Goal: Information Seeking & Learning: Learn about a topic

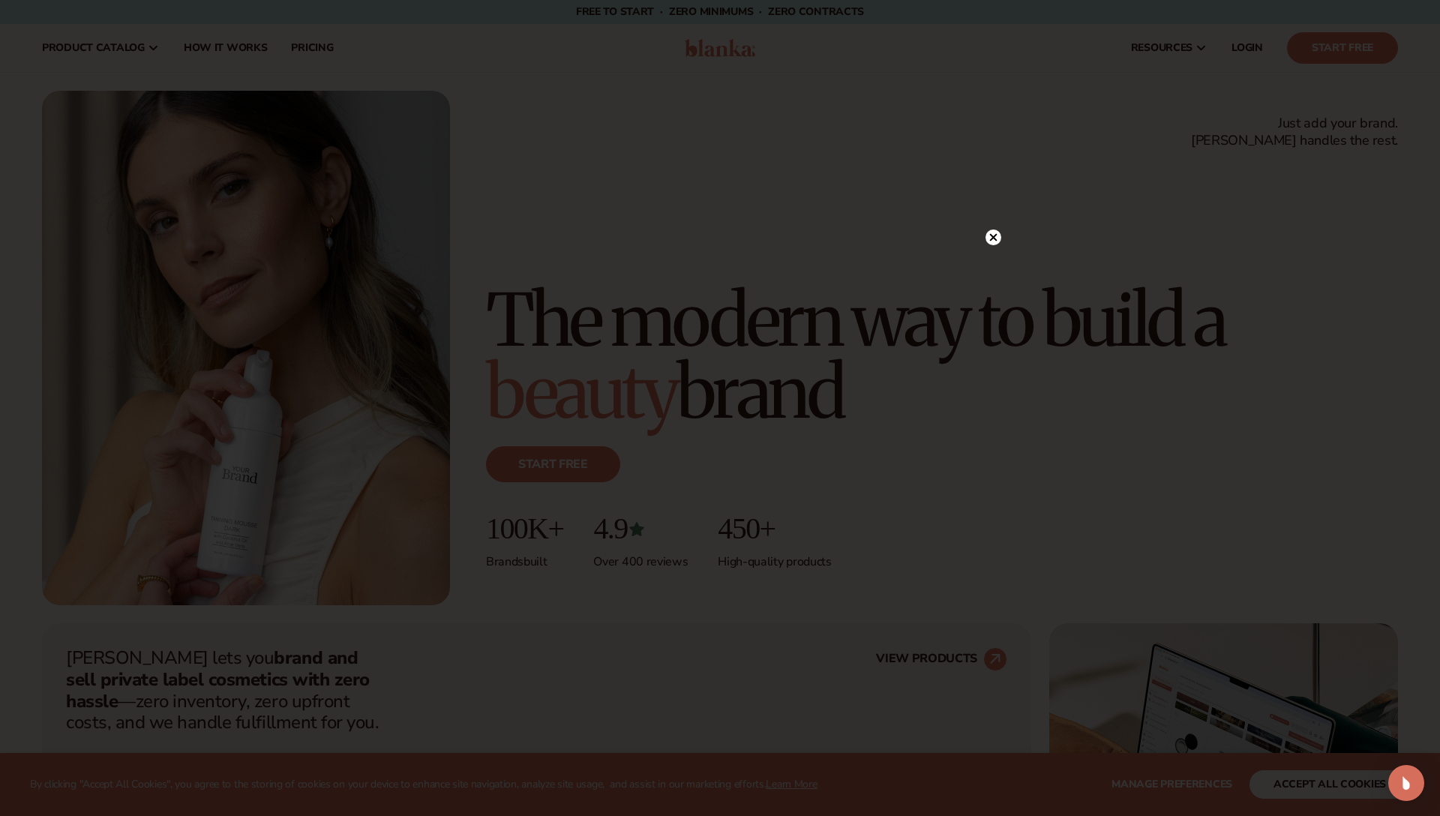
click at [998, 234] on circle at bounding box center [994, 238] width 16 height 16
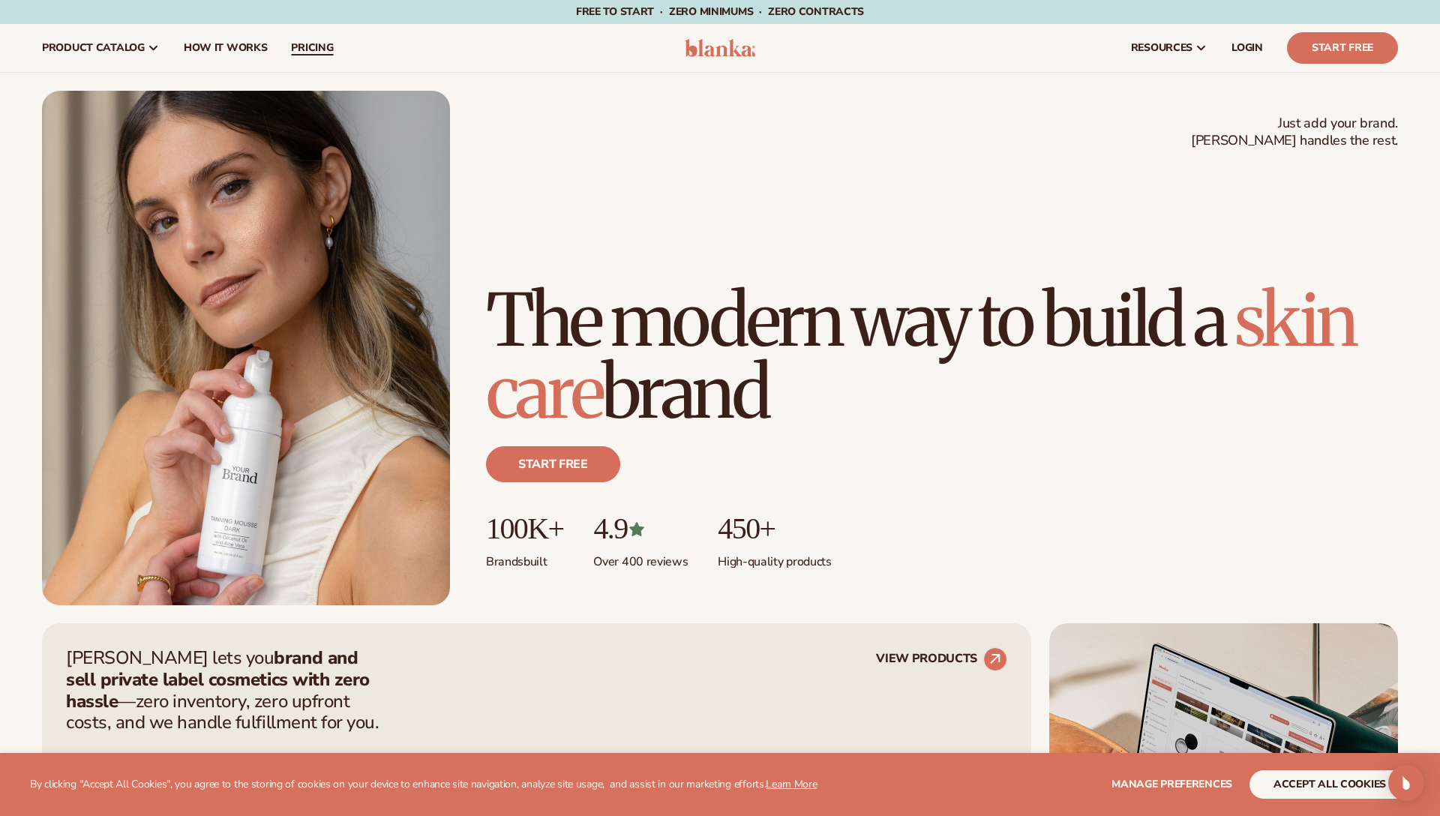
click at [323, 49] on span "pricing" at bounding box center [312, 48] width 42 height 12
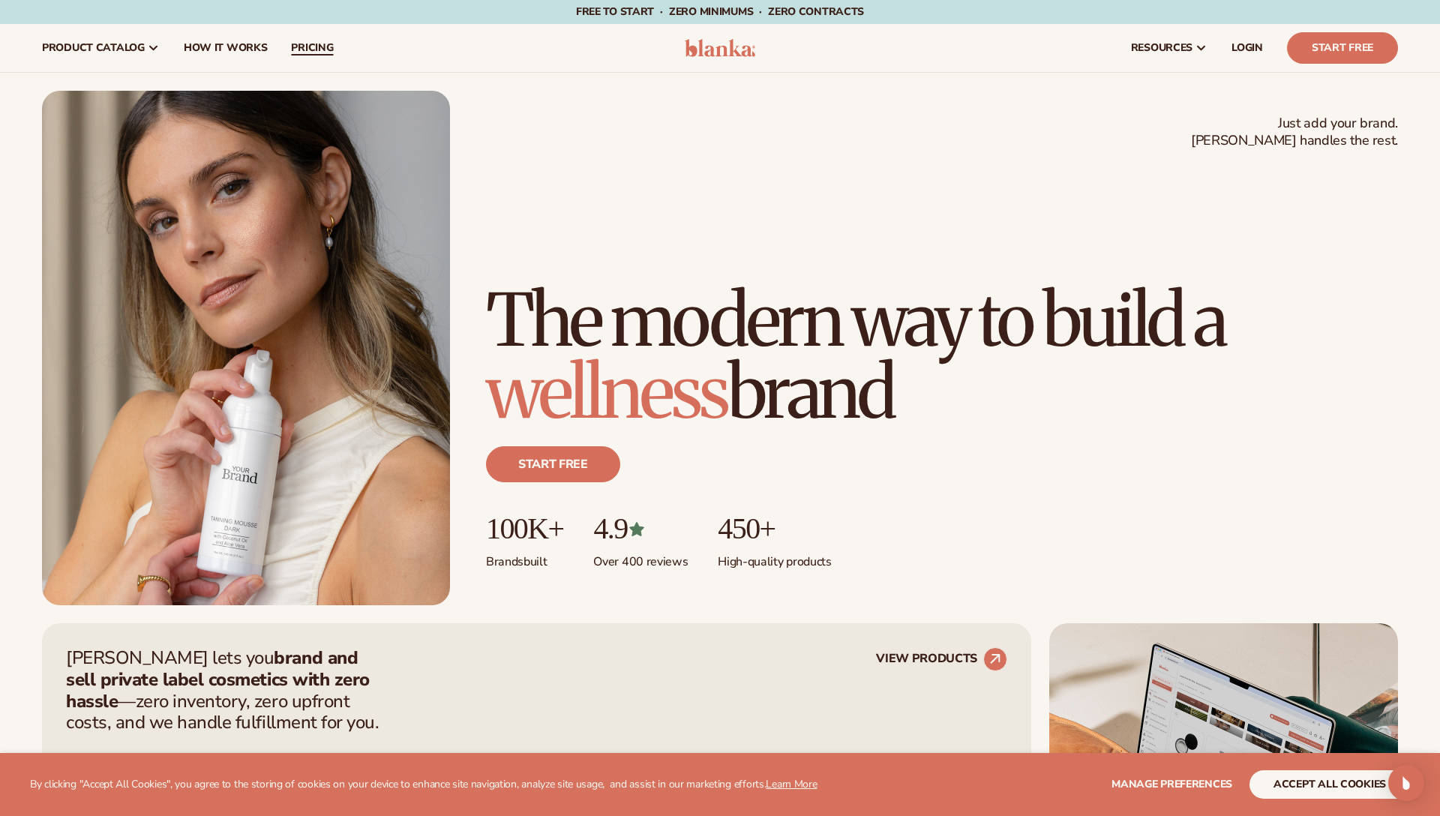
click at [323, 49] on span "pricing" at bounding box center [312, 48] width 42 height 12
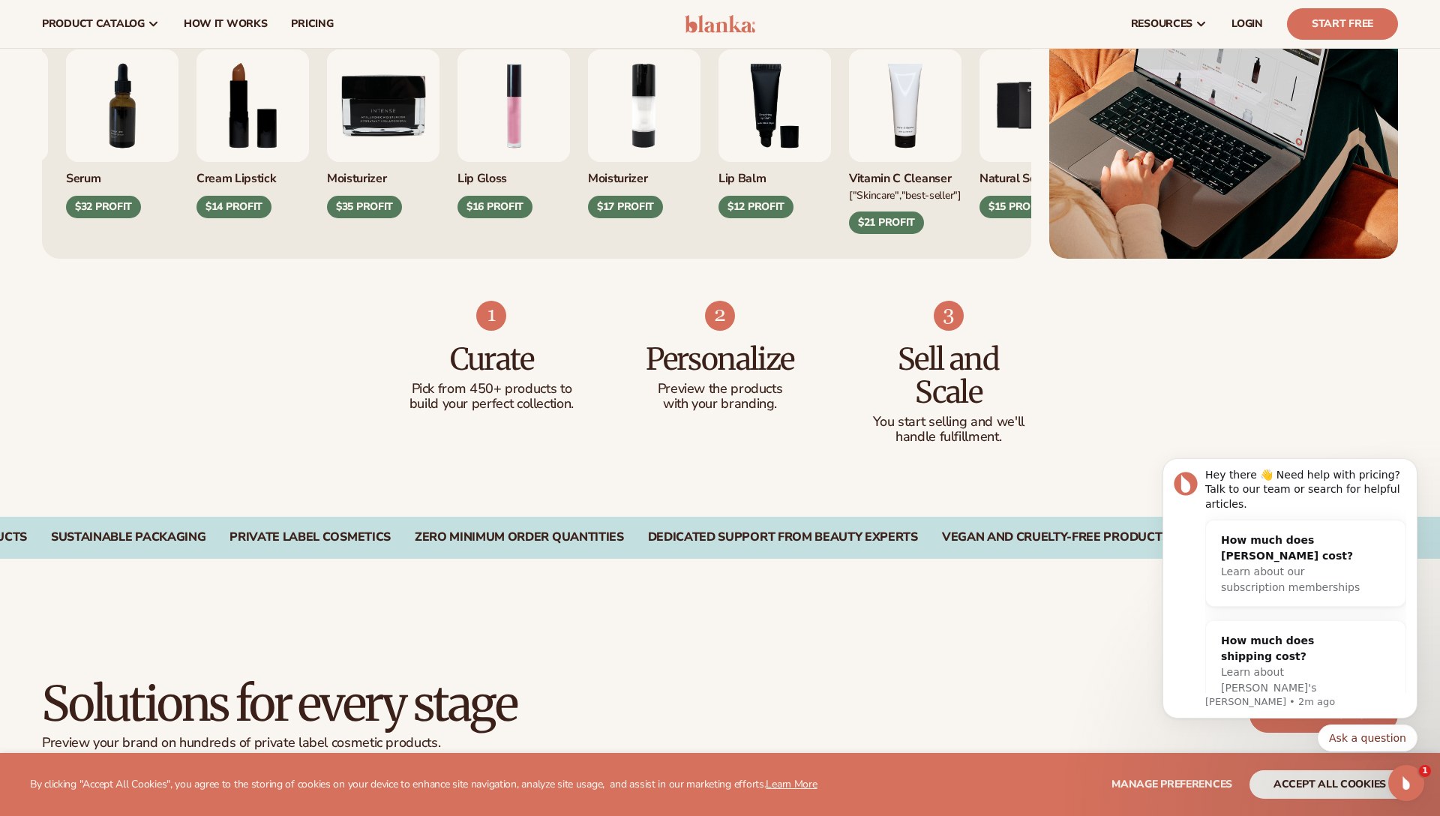
scroll to position [707, 0]
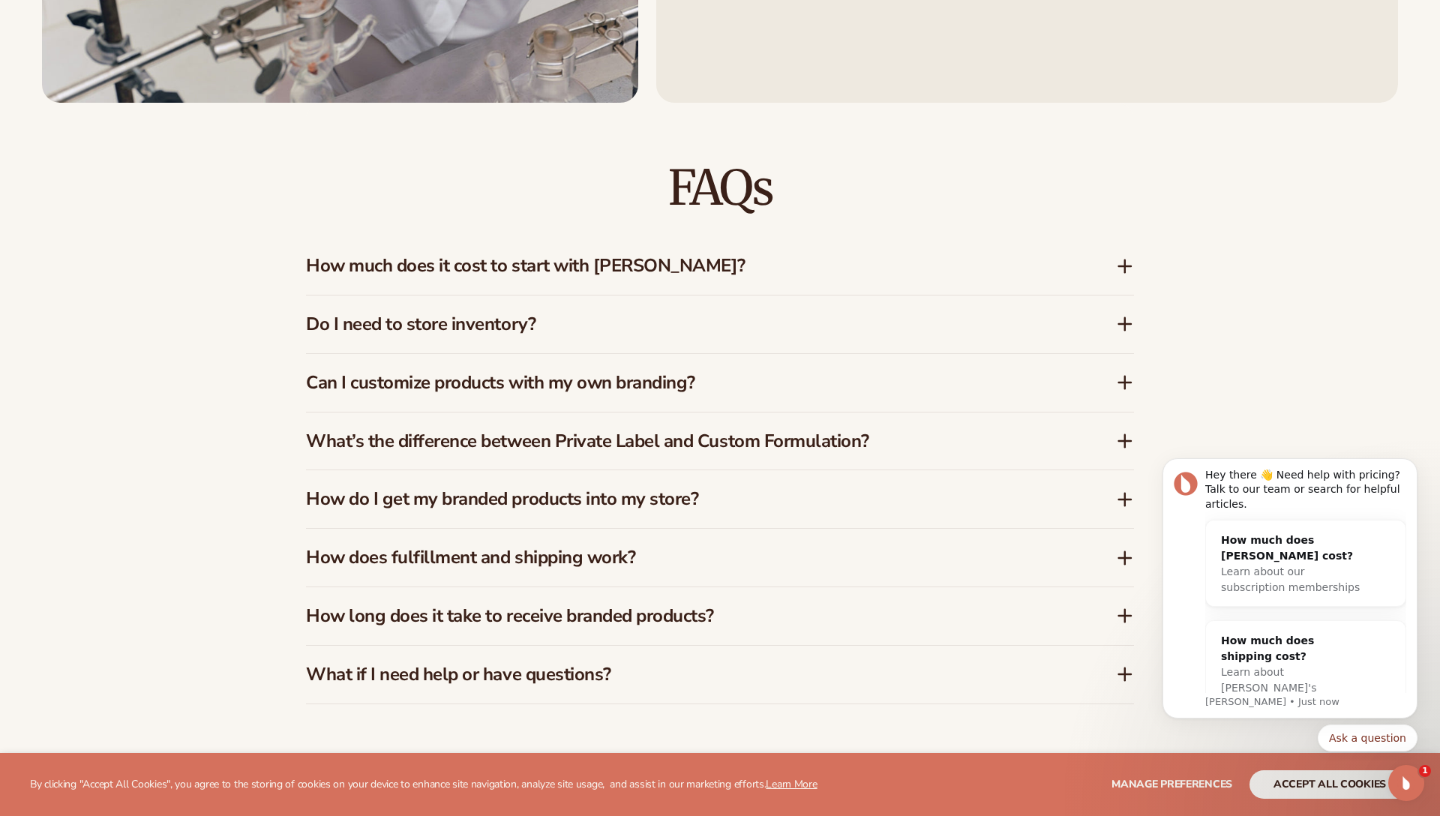
scroll to position [2315, 0]
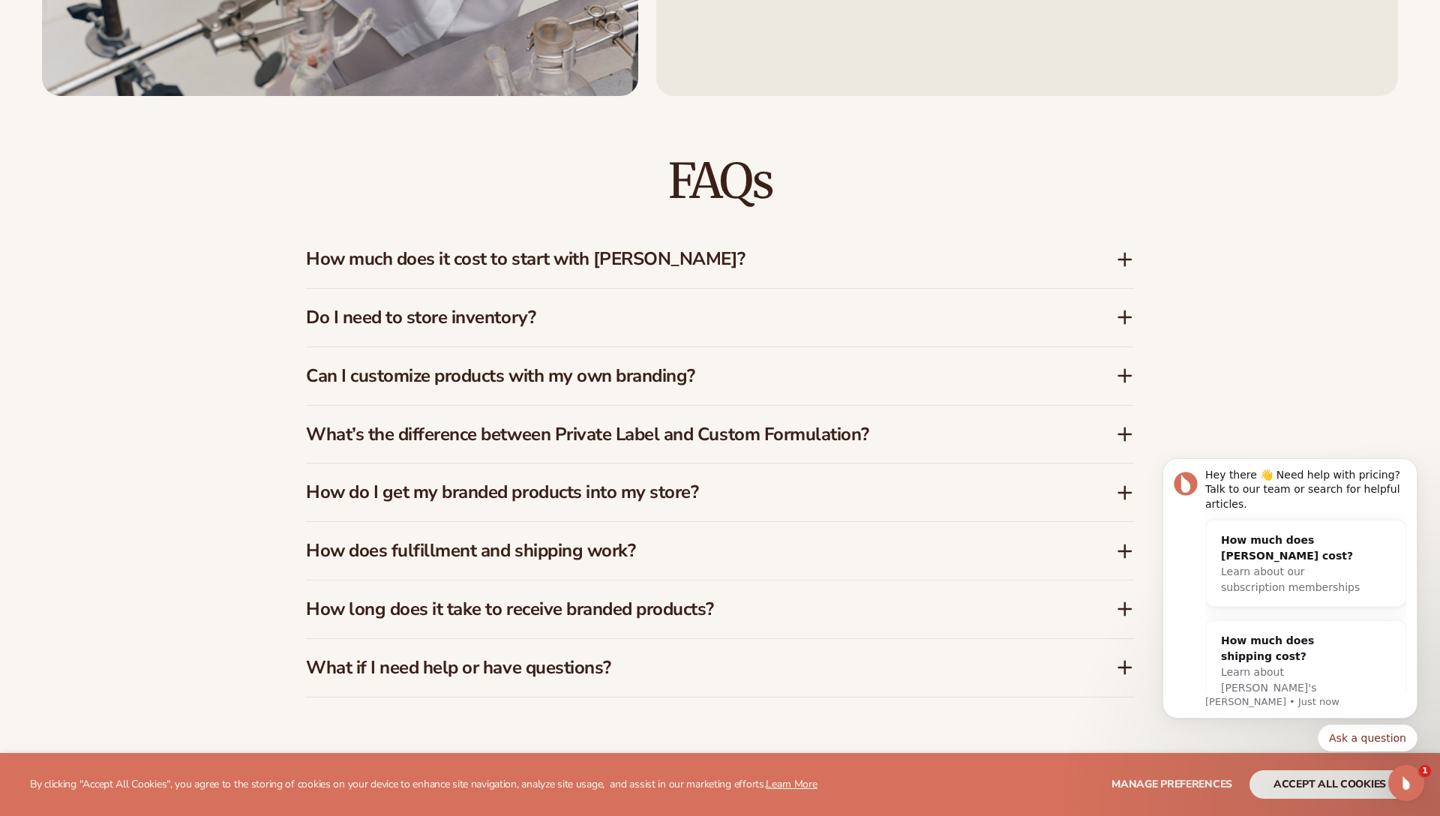
click at [731, 266] on h3 "How much does it cost to start with Blanka?" at bounding box center [688, 259] width 765 height 22
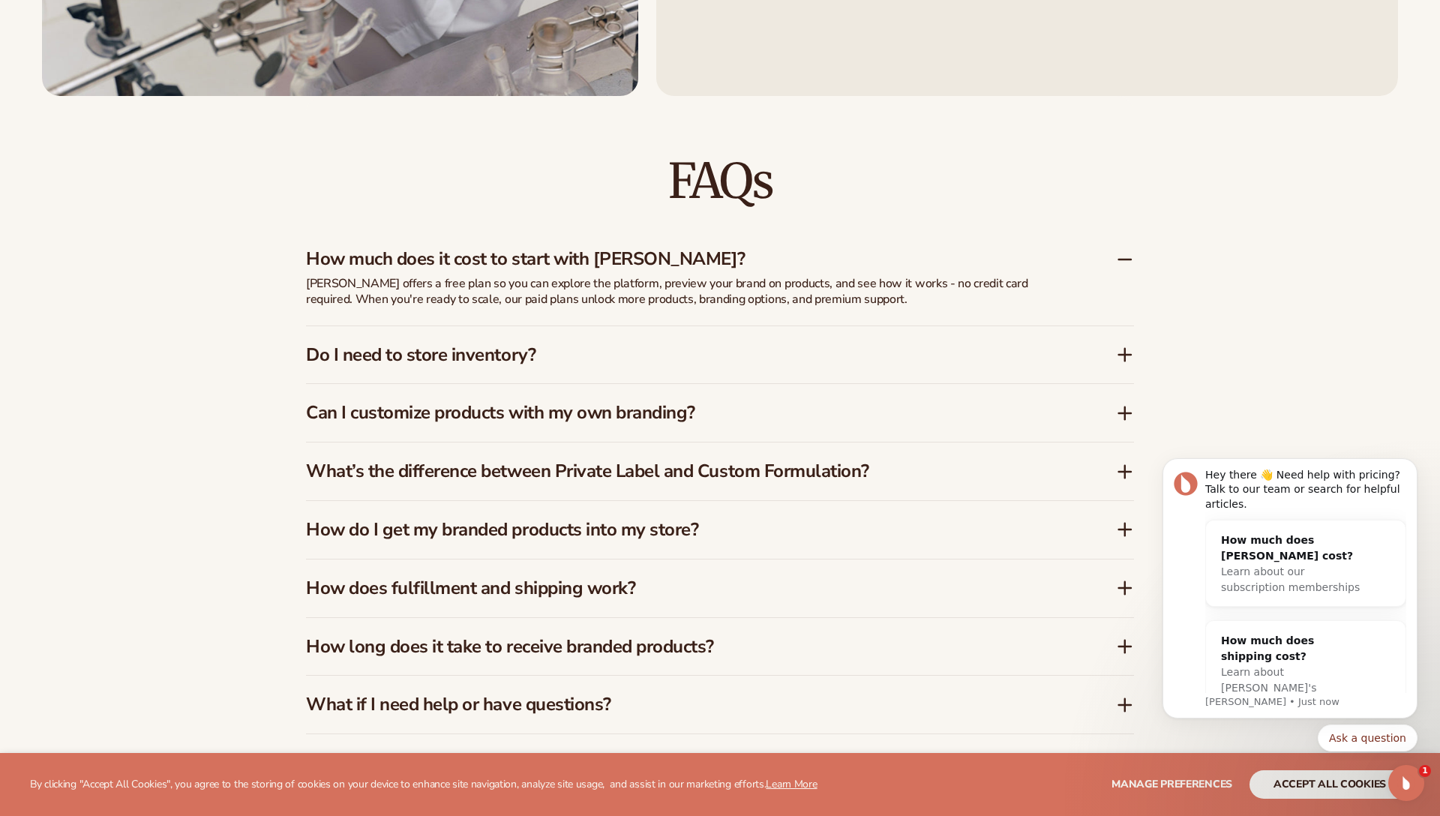
click at [731, 266] on h3 "How much does it cost to start with Blanka?" at bounding box center [688, 259] width 765 height 22
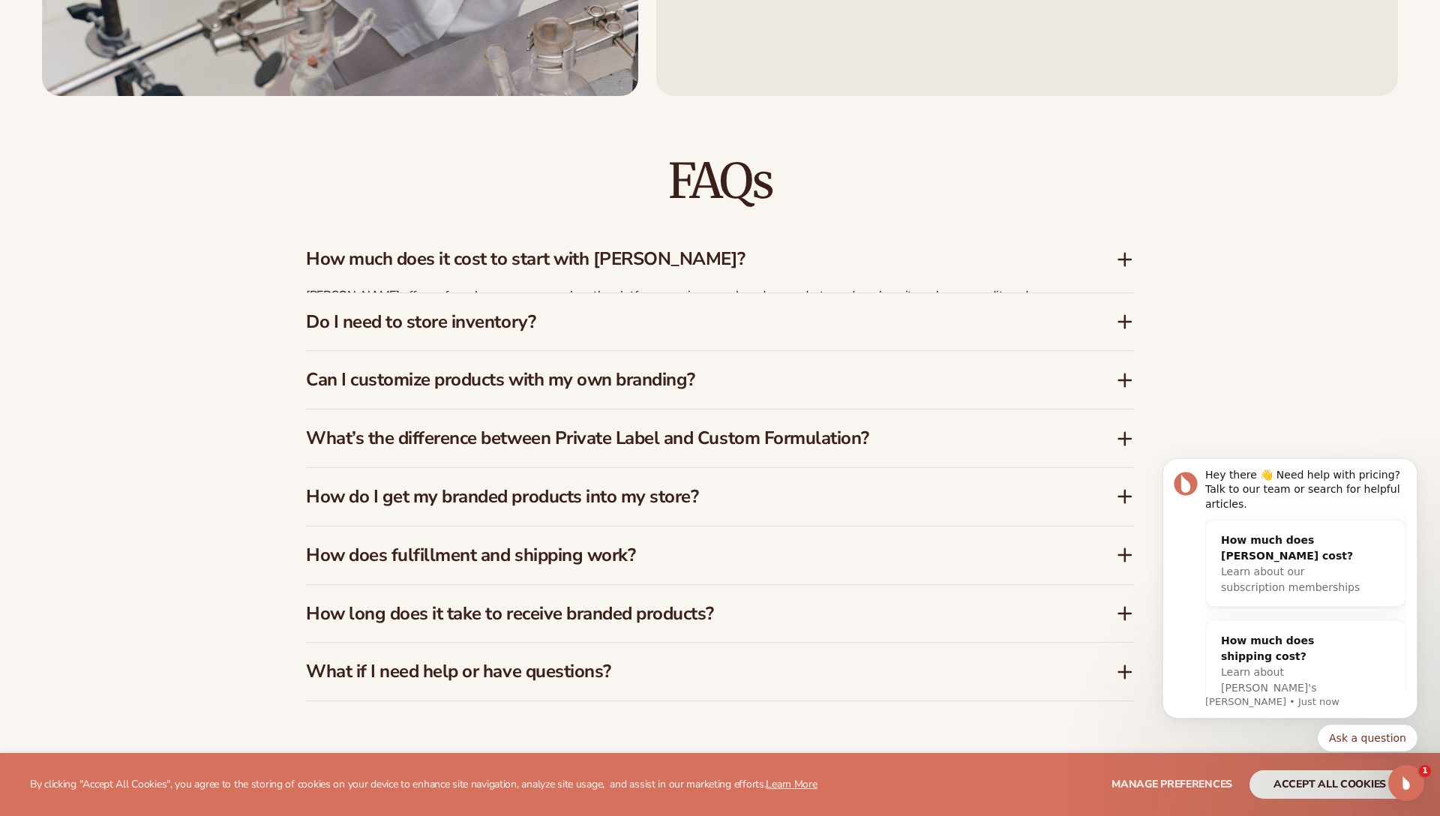
click at [731, 266] on h3 "How much does it cost to start with Blanka?" at bounding box center [688, 259] width 765 height 22
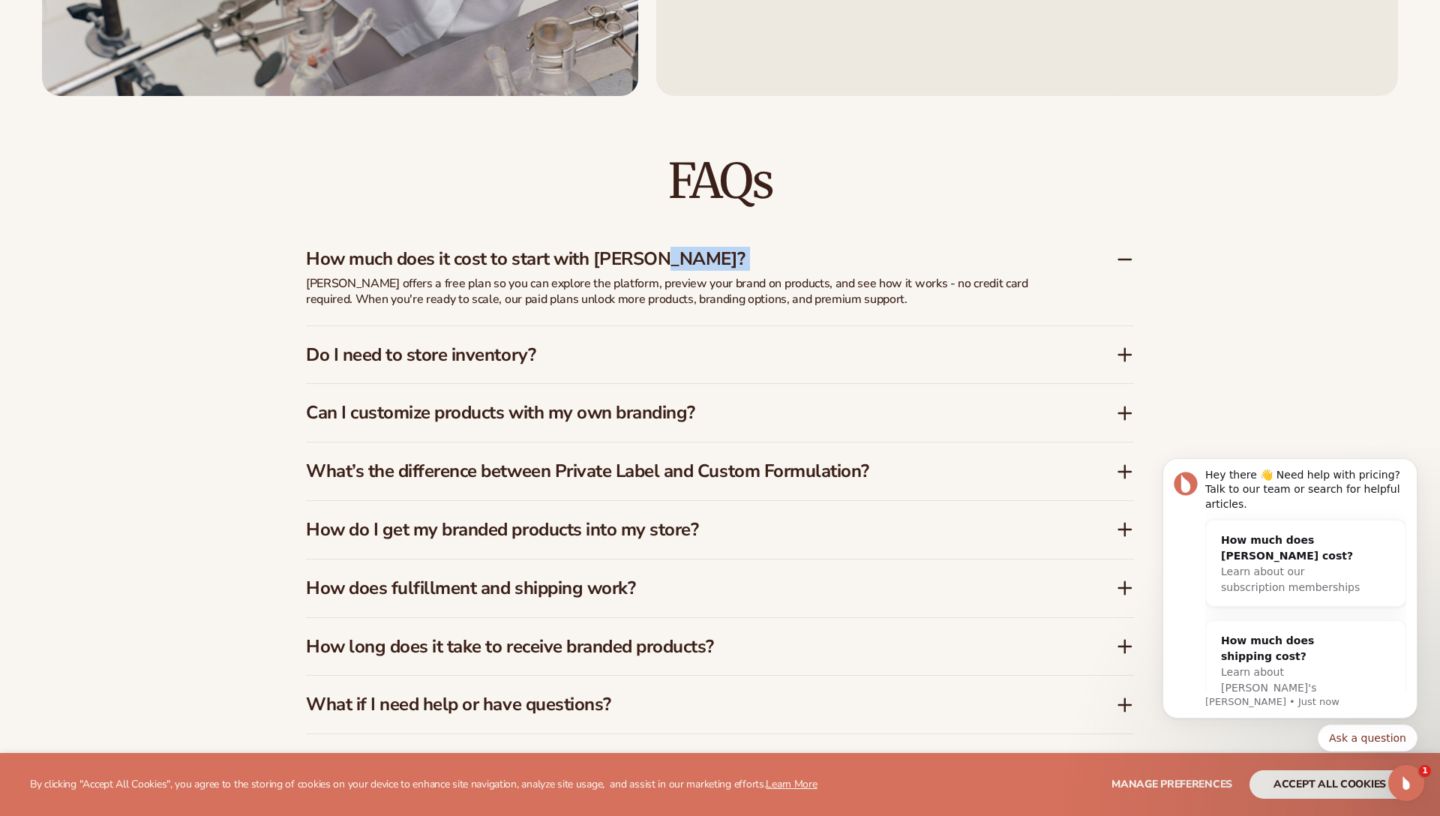
click at [731, 266] on h3 "How much does it cost to start with Blanka?" at bounding box center [688, 259] width 765 height 22
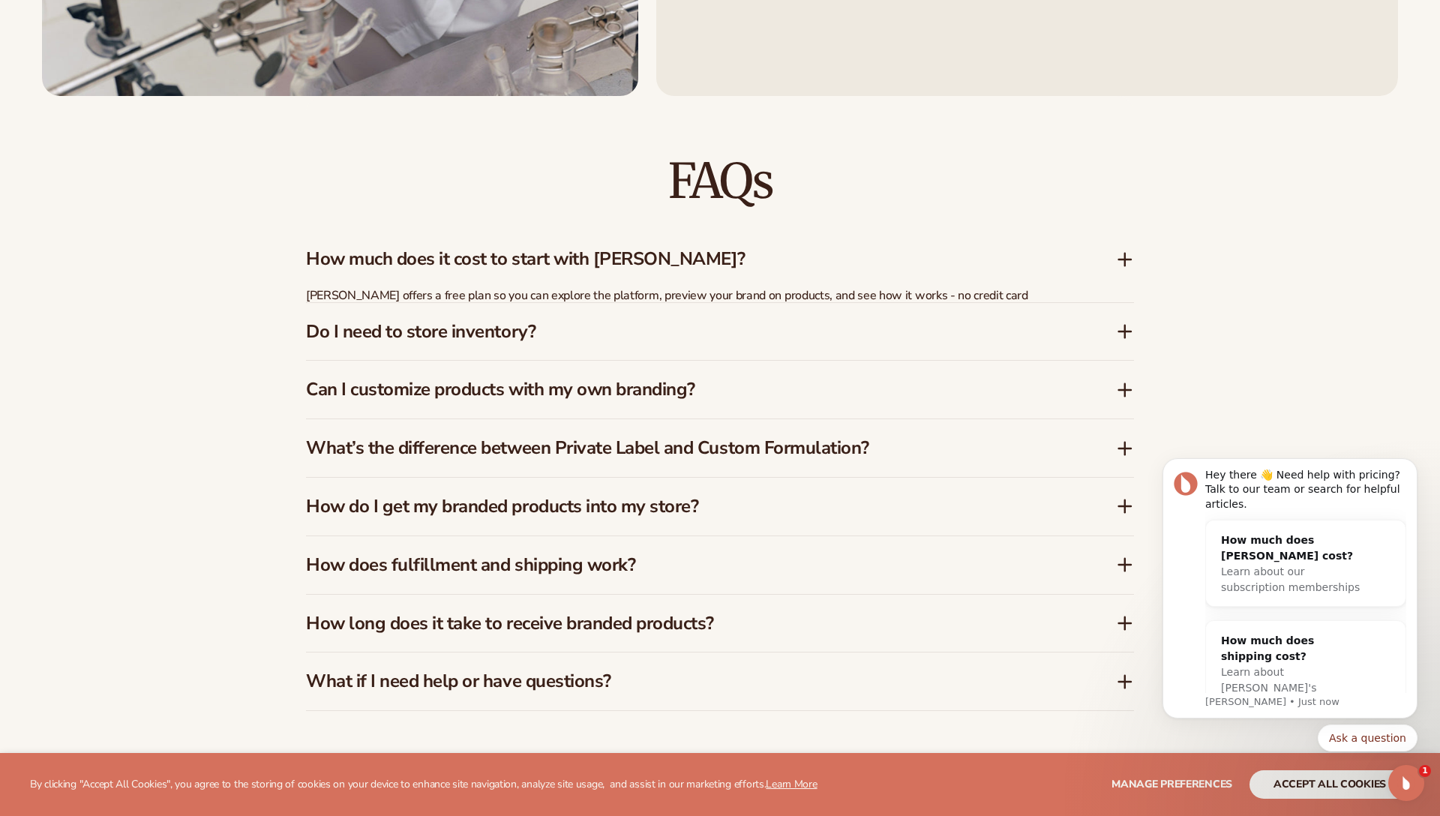
click at [731, 266] on h3 "How much does it cost to start with Blanka?" at bounding box center [688, 259] width 765 height 22
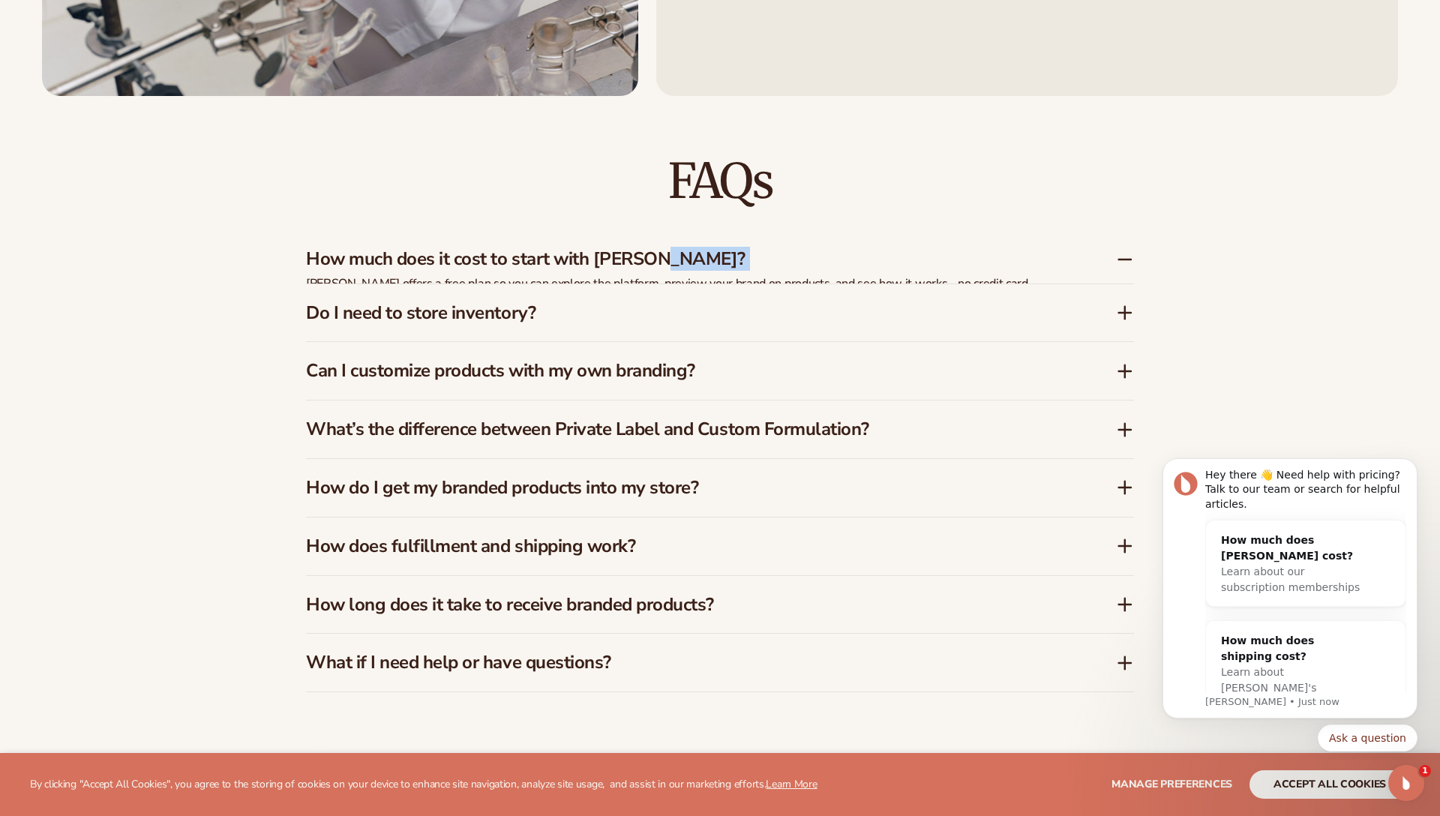
click at [731, 266] on h3 "How much does it cost to start with Blanka?" at bounding box center [688, 259] width 765 height 22
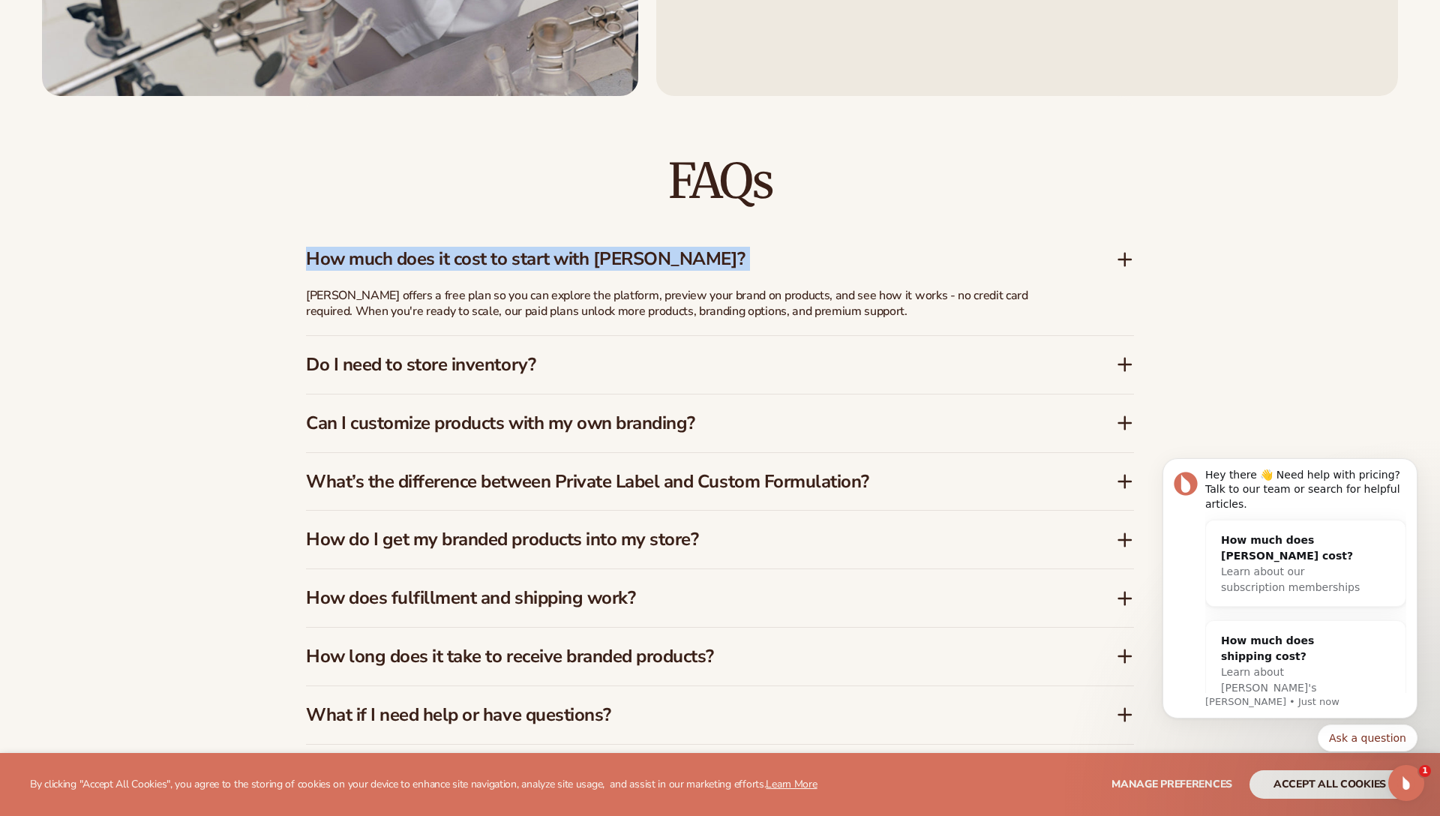
click at [731, 266] on h3 "How much does it cost to start with Blanka?" at bounding box center [688, 259] width 765 height 22
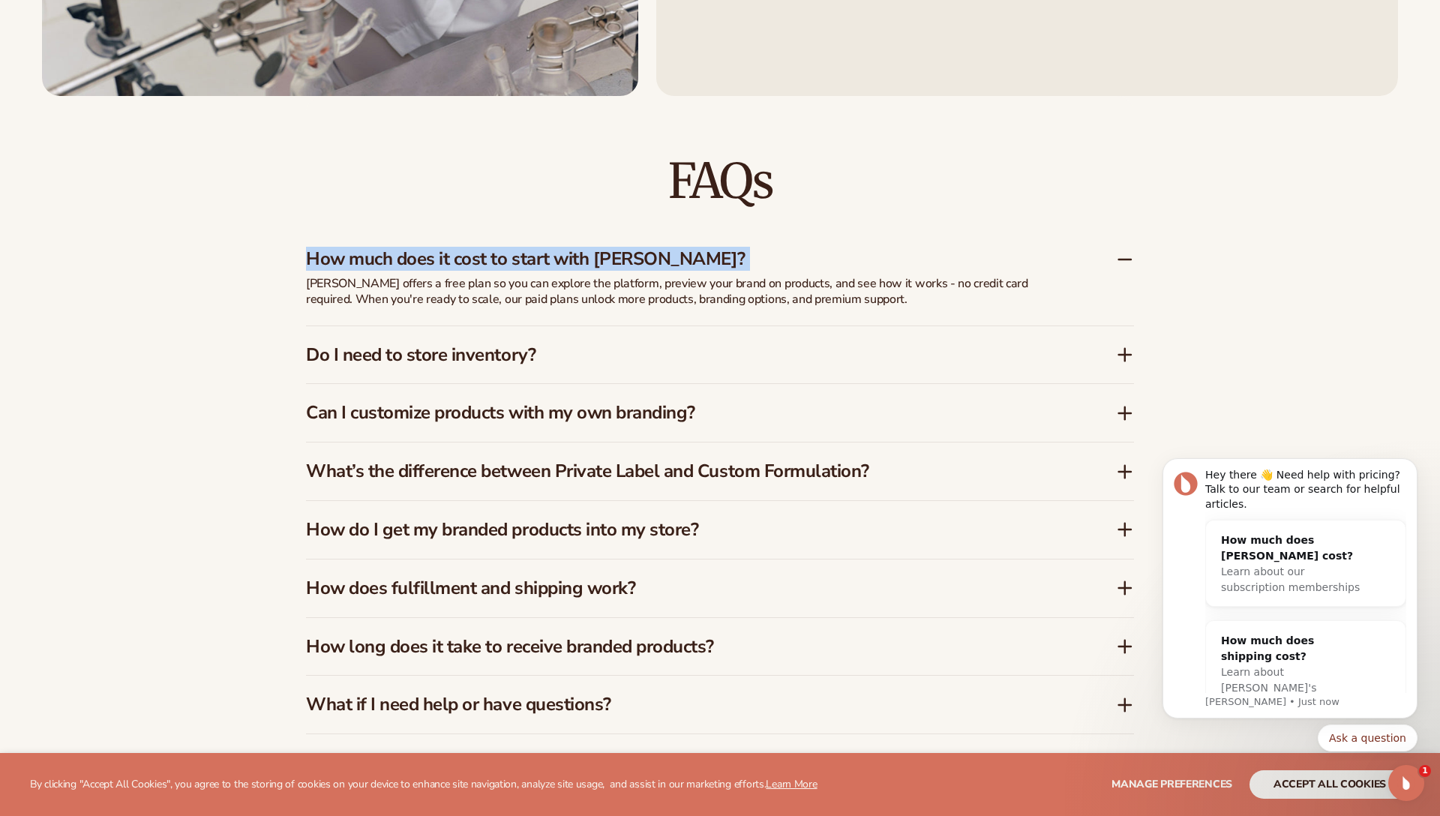
click at [731, 266] on h3 "How much does it cost to start with Blanka?" at bounding box center [688, 259] width 765 height 22
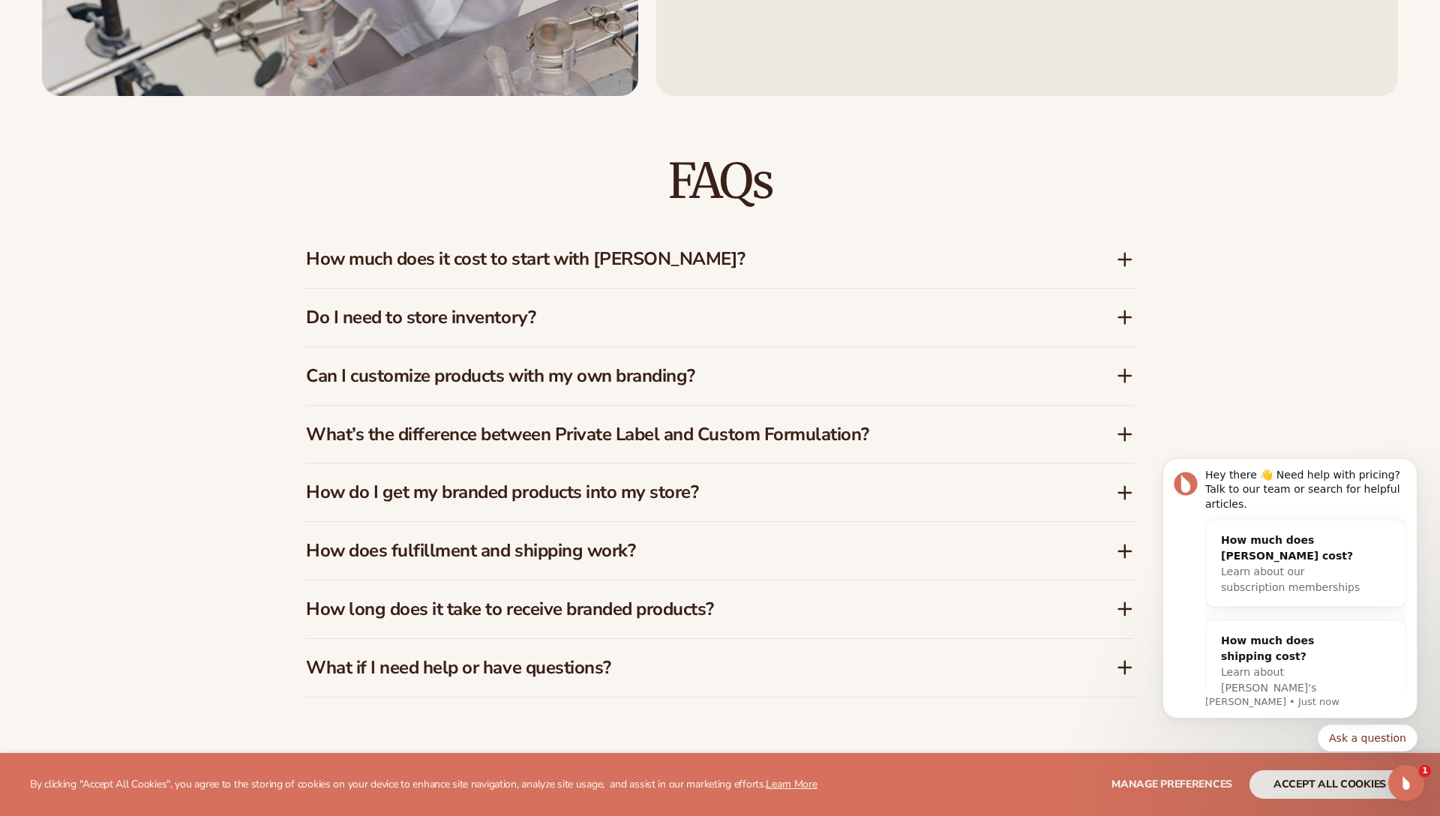
click at [679, 321] on h3 "Do I need to store inventory?" at bounding box center [688, 318] width 765 height 22
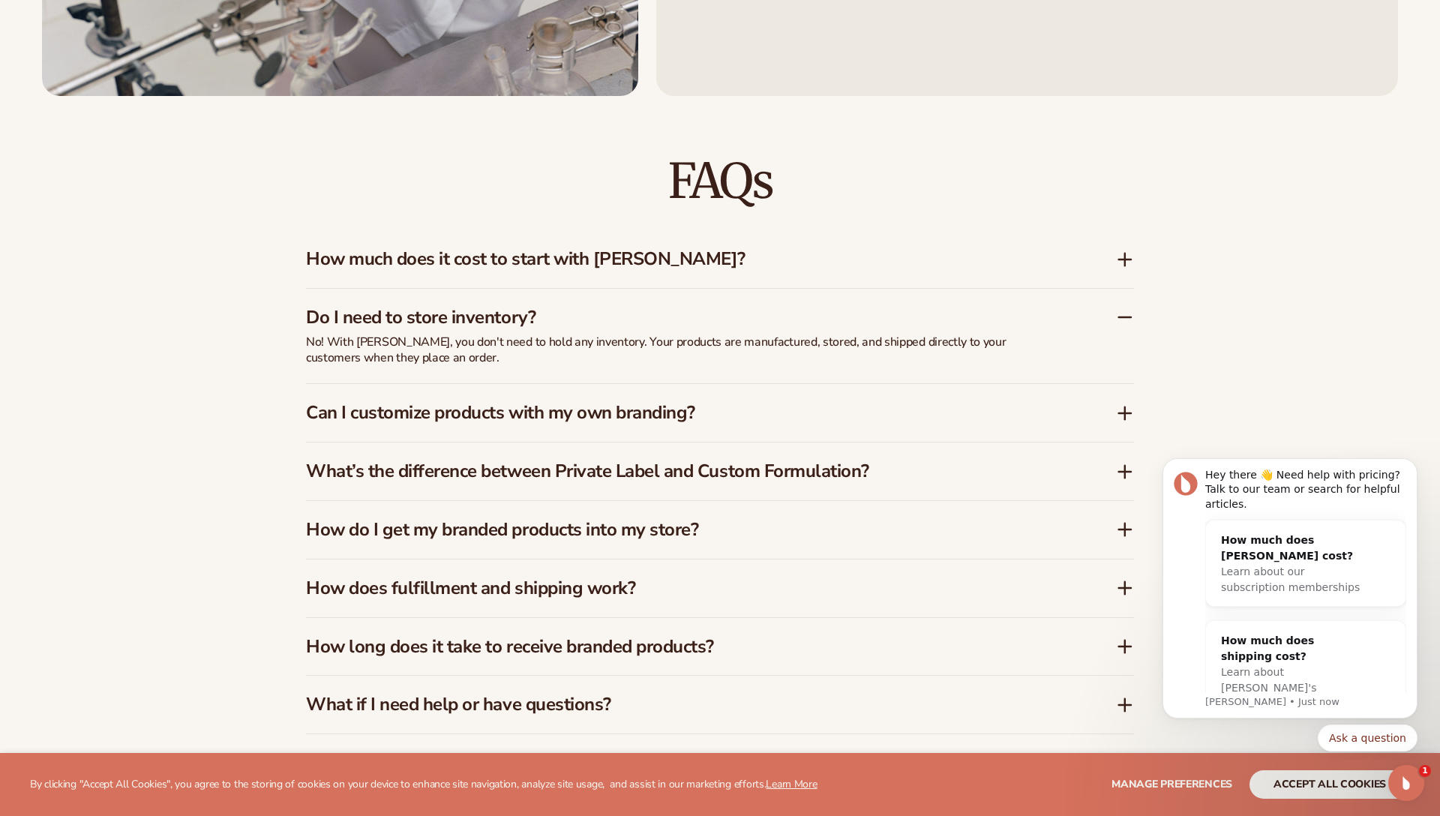
click at [679, 321] on h3 "Do I need to store inventory?" at bounding box center [688, 318] width 765 height 22
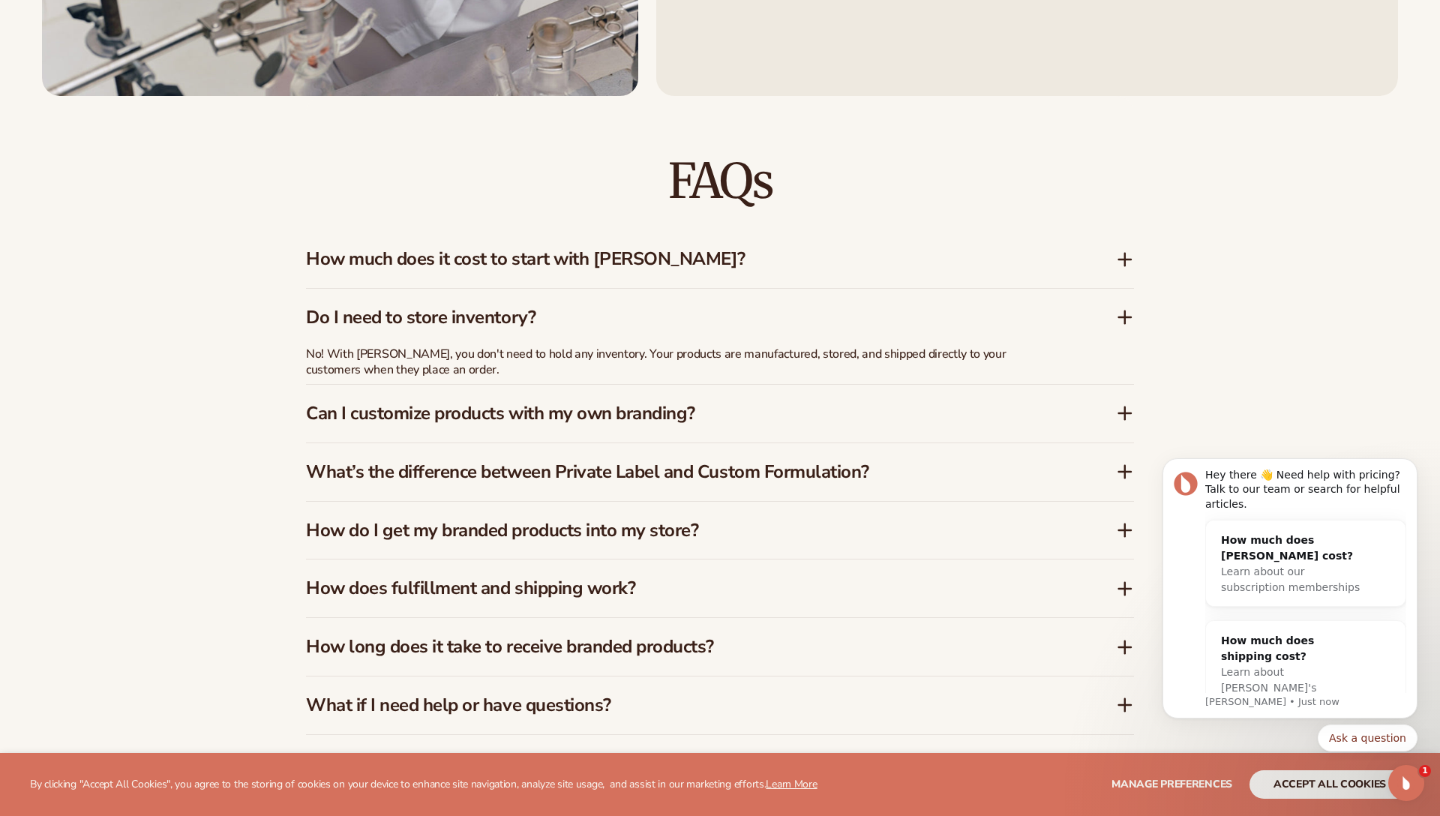
click at [679, 321] on h3 "Do I need to store inventory?" at bounding box center [688, 318] width 765 height 22
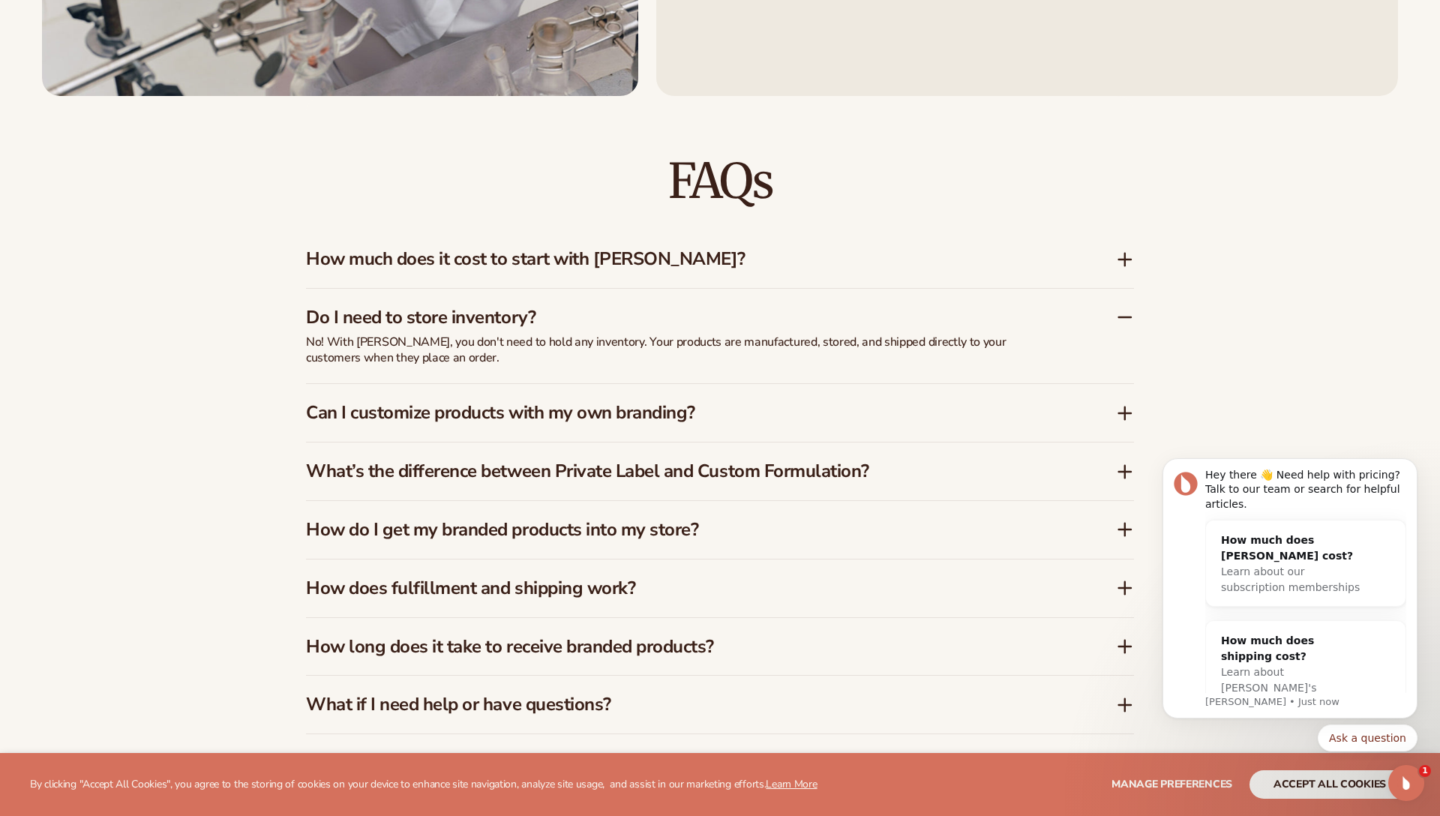
click at [679, 321] on h3 "Do I need to store inventory?" at bounding box center [688, 318] width 765 height 22
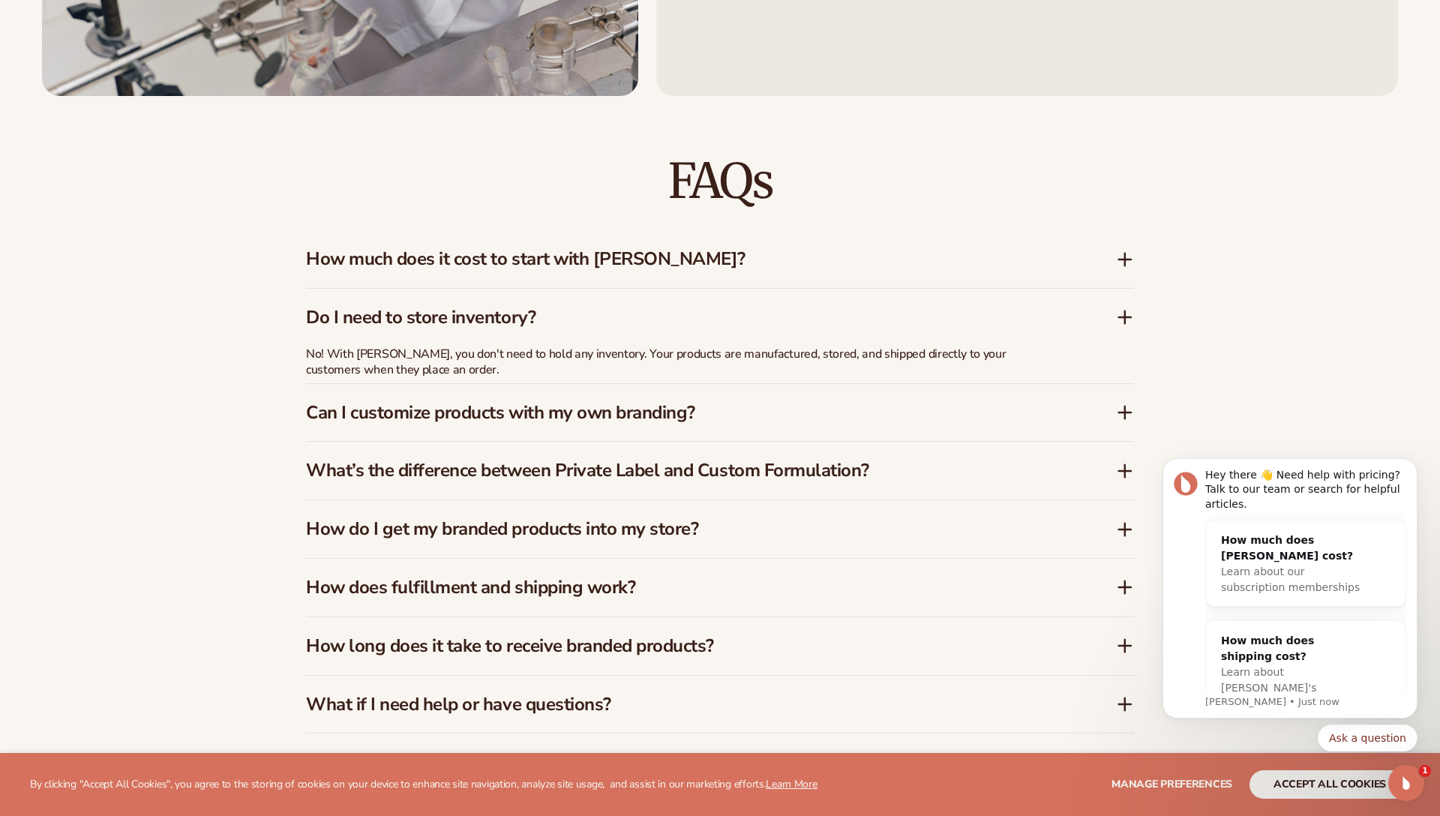
click at [679, 321] on h3 "Do I need to store inventory?" at bounding box center [688, 318] width 765 height 22
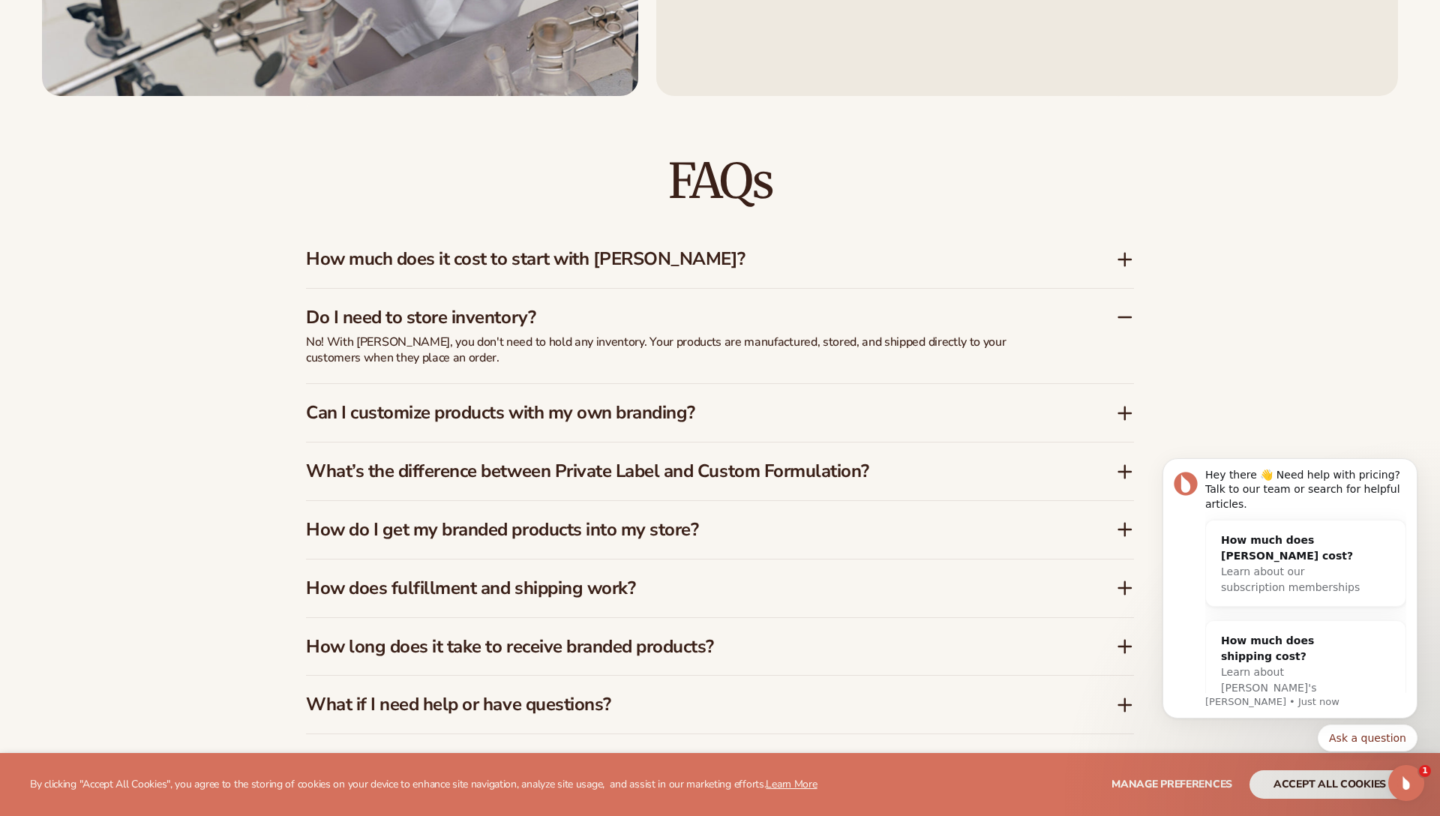
click at [679, 321] on h3 "Do I need to store inventory?" at bounding box center [688, 318] width 765 height 22
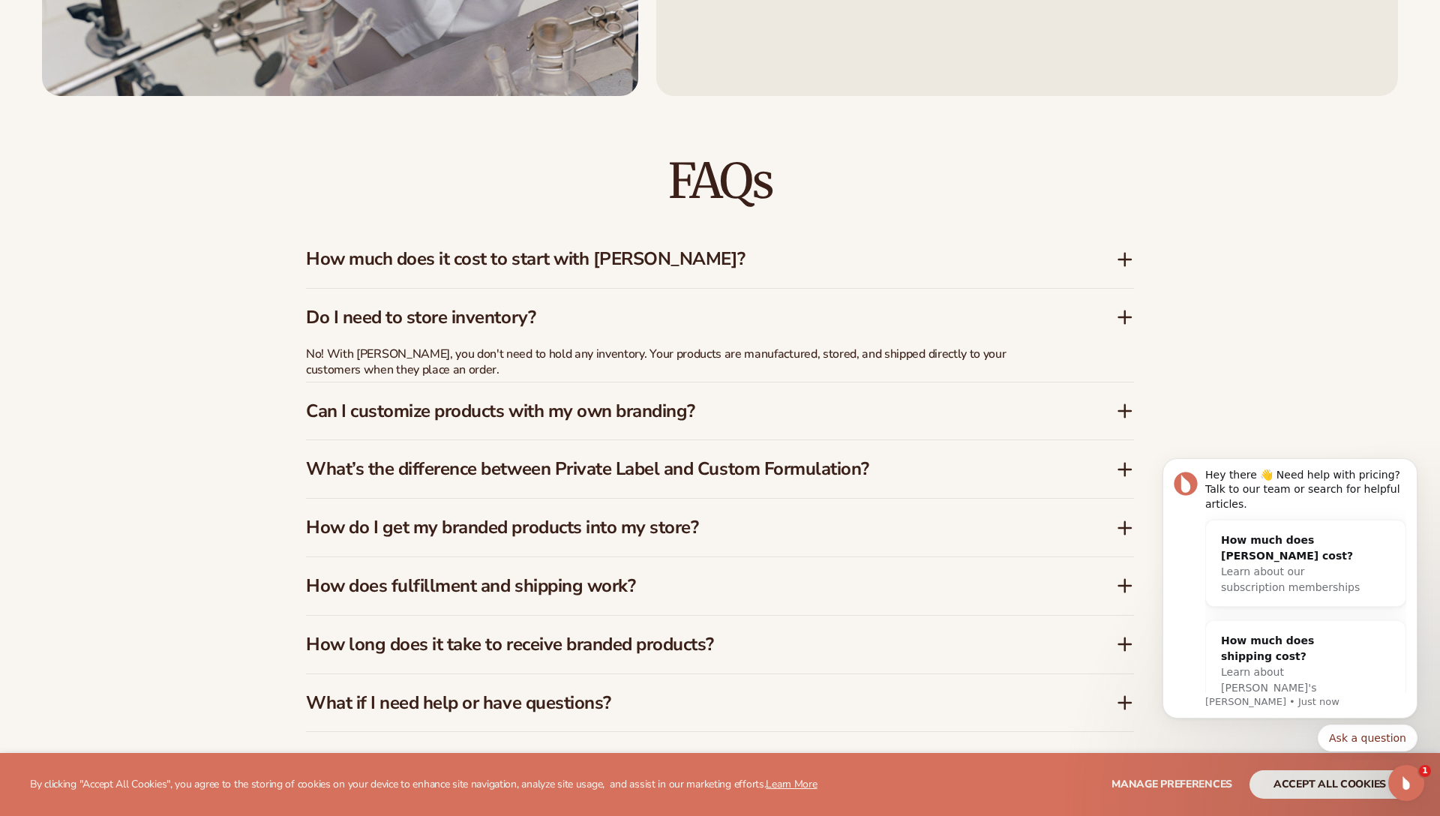
click at [679, 321] on h3 "Do I need to store inventory?" at bounding box center [688, 318] width 765 height 22
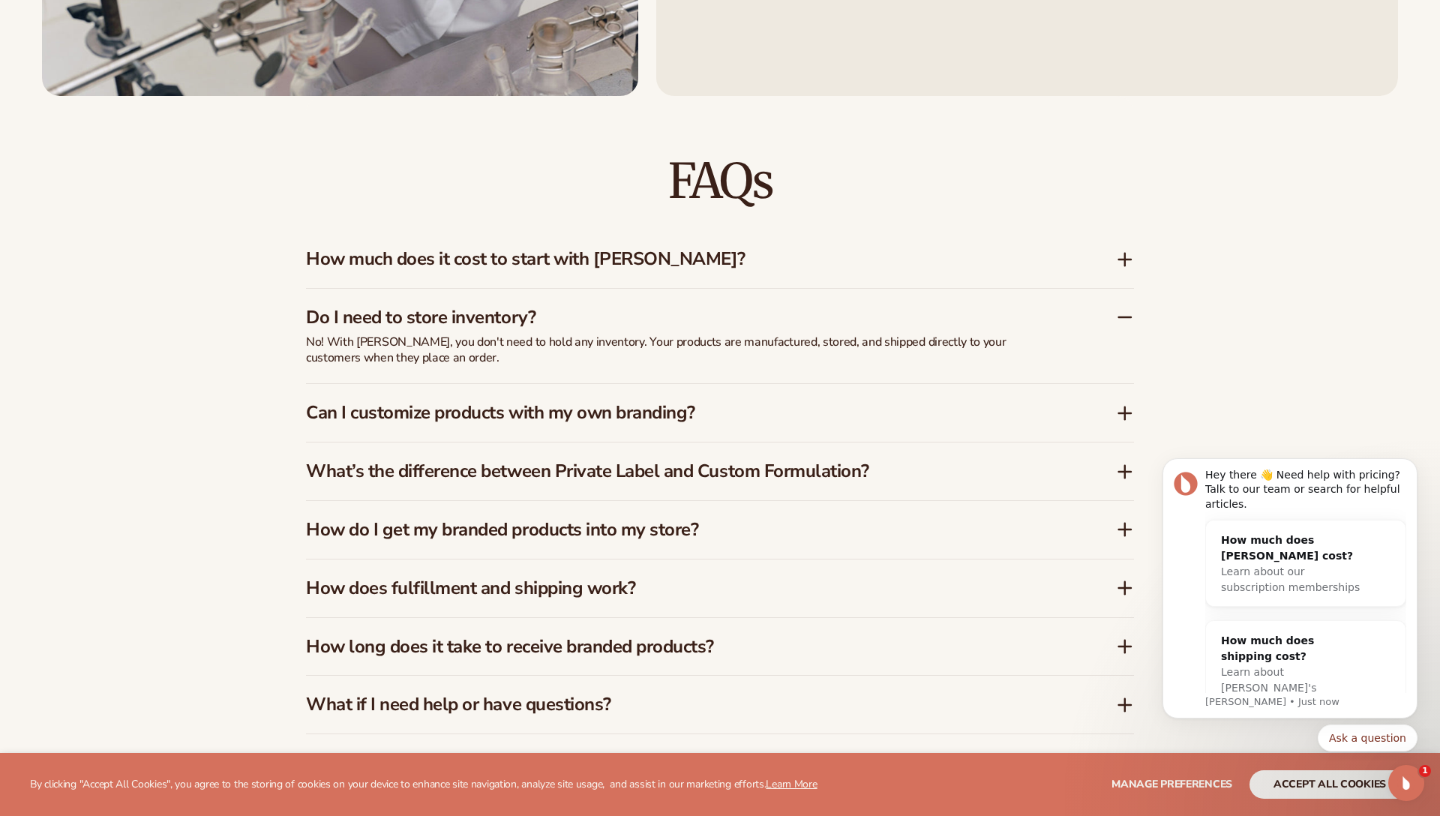
click at [679, 321] on h3 "Do I need to store inventory?" at bounding box center [688, 318] width 765 height 22
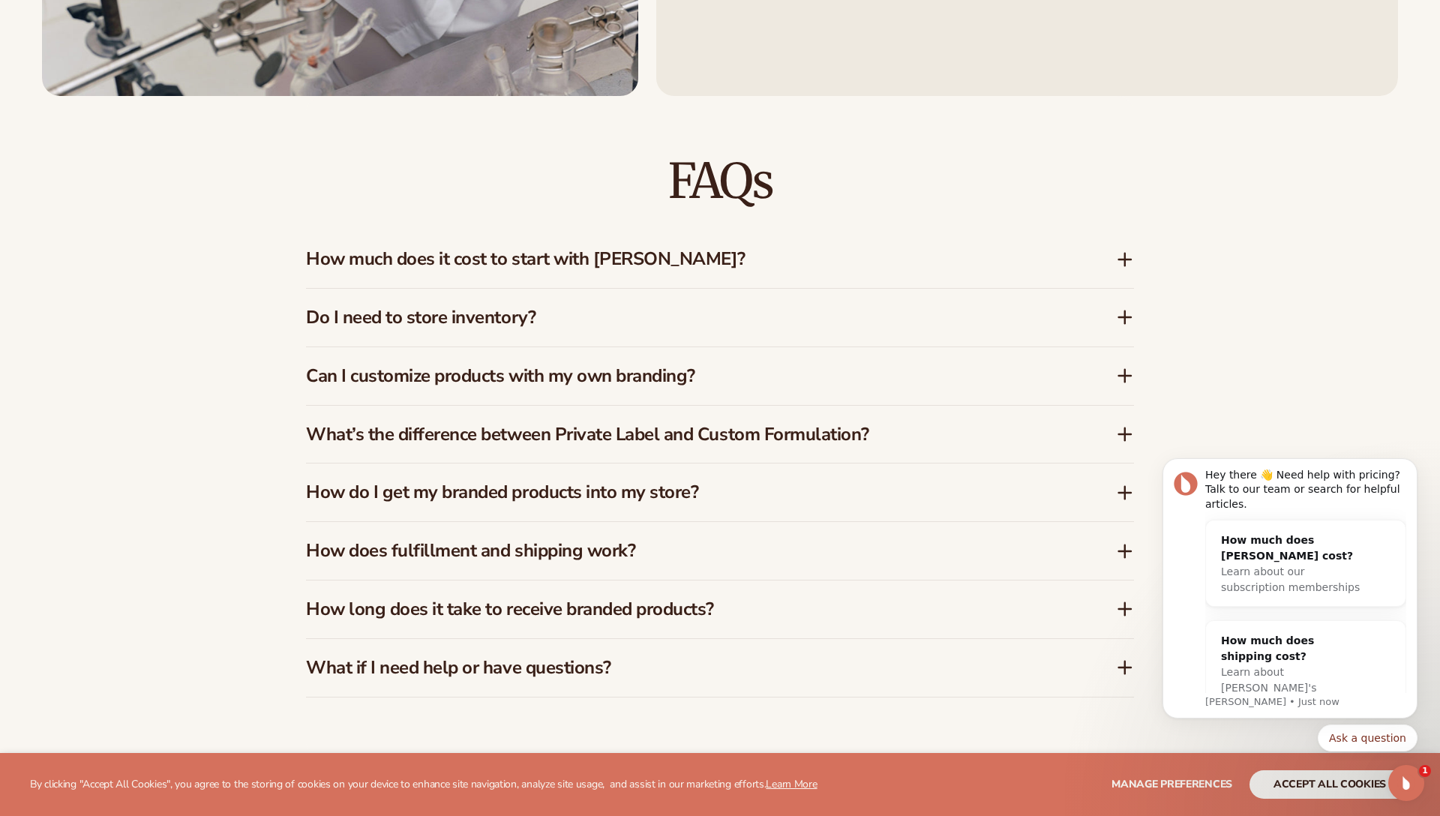
click at [734, 371] on h3 "Can I customize products with my own branding?" at bounding box center [688, 376] width 765 height 22
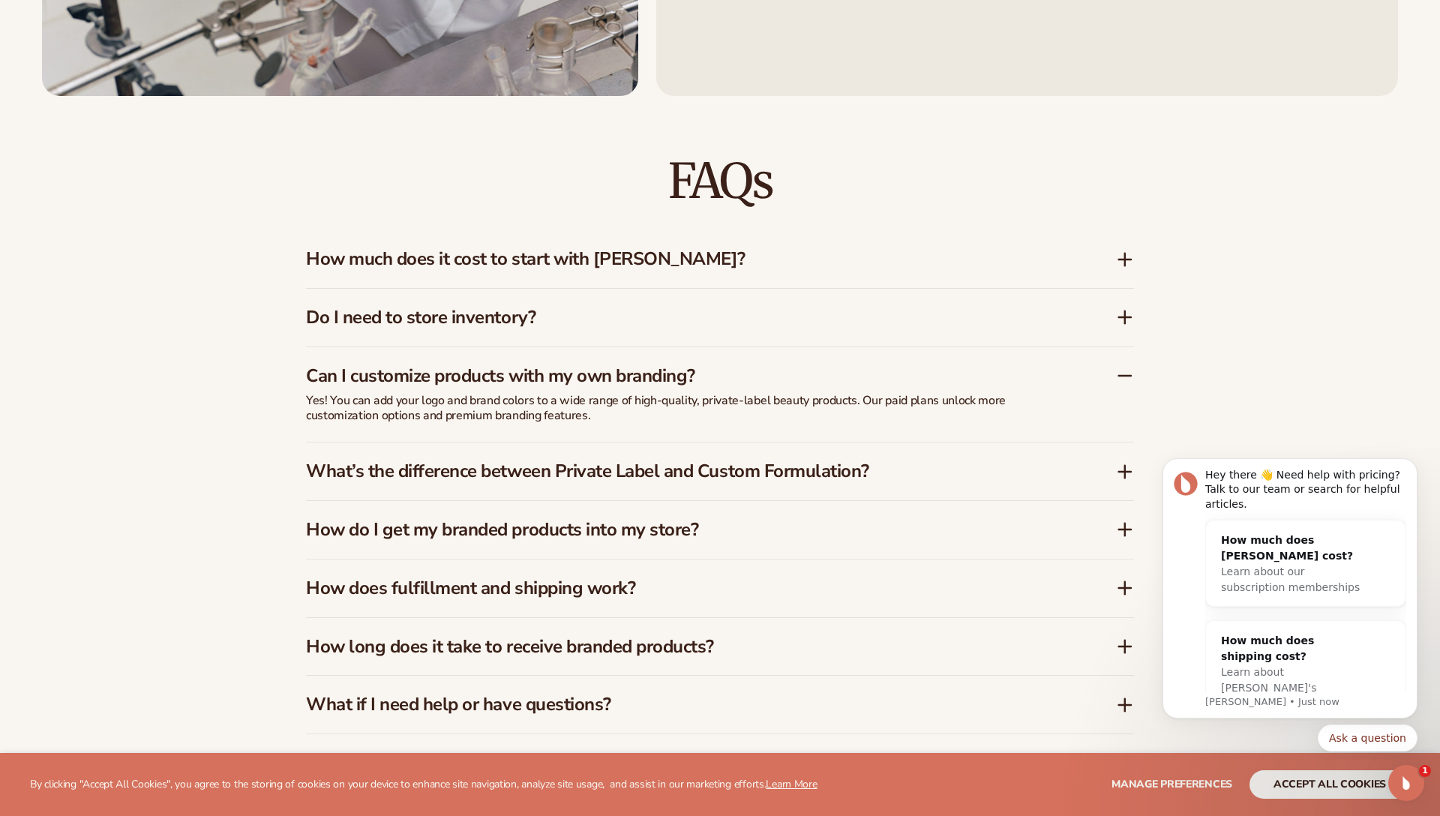
click at [734, 371] on h3 "Can I customize products with my own branding?" at bounding box center [688, 376] width 765 height 22
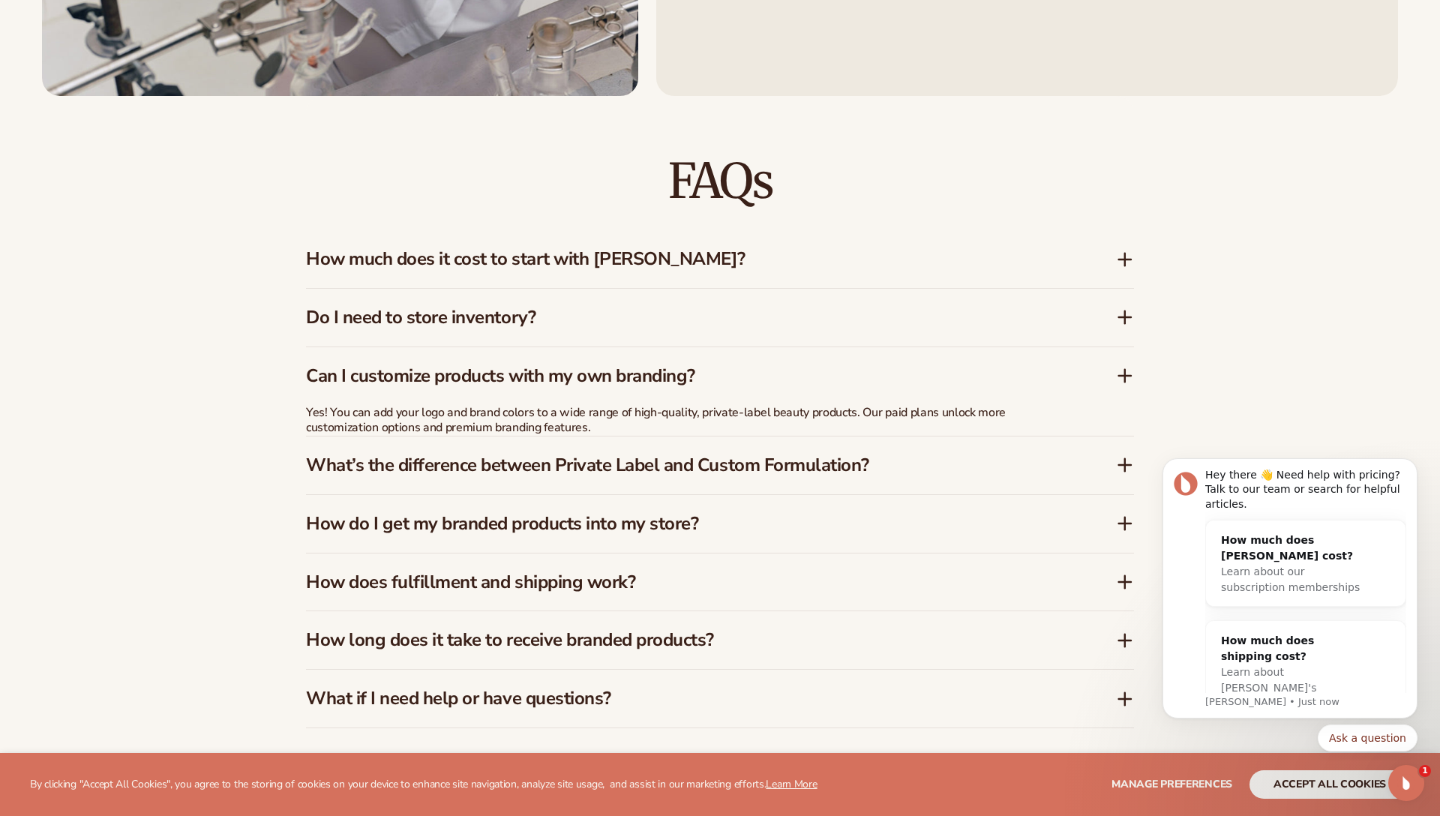
click at [734, 371] on h3 "Can I customize products with my own branding?" at bounding box center [688, 376] width 765 height 22
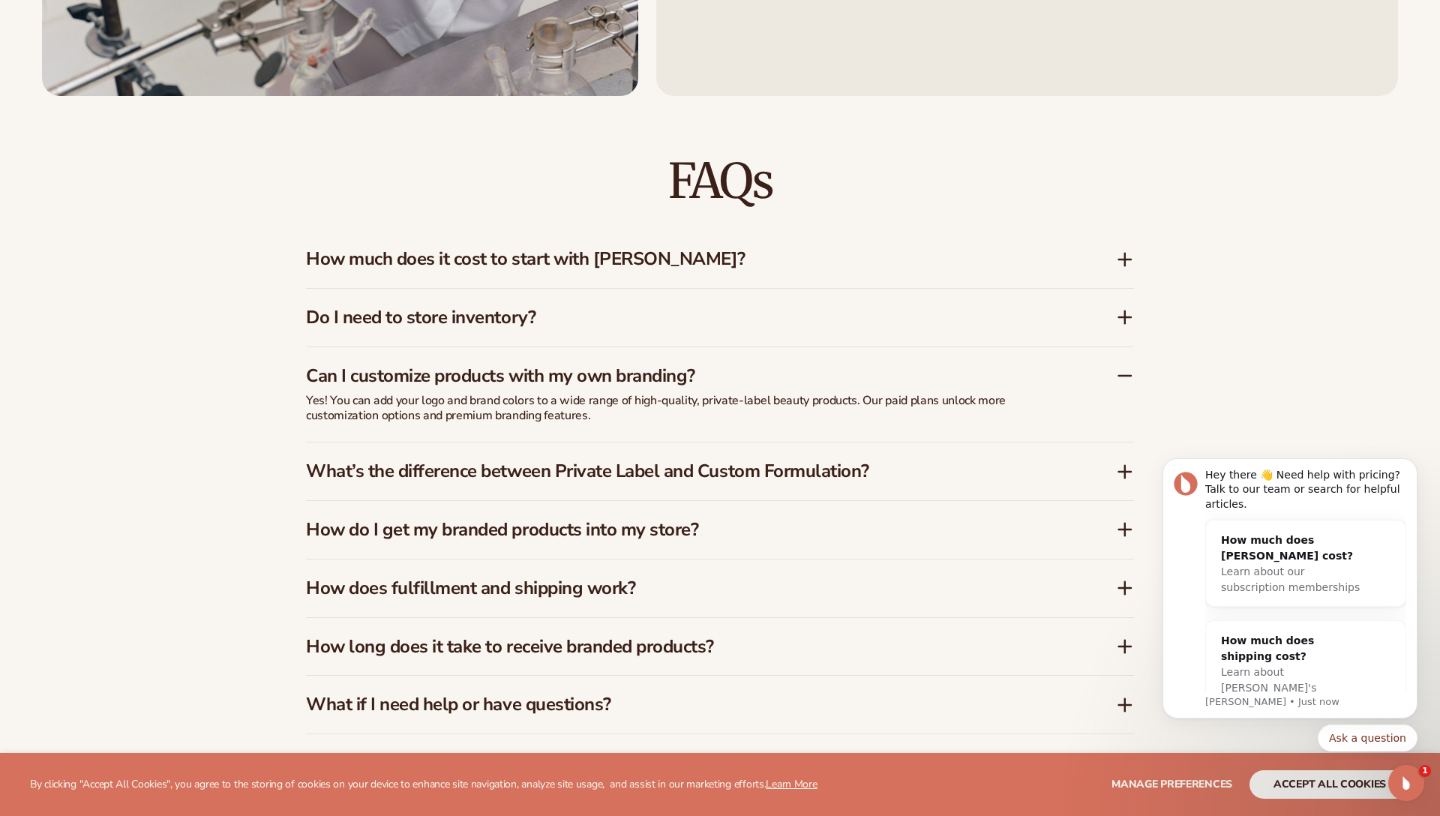
click at [734, 371] on h3 "Can I customize products with my own branding?" at bounding box center [688, 376] width 765 height 22
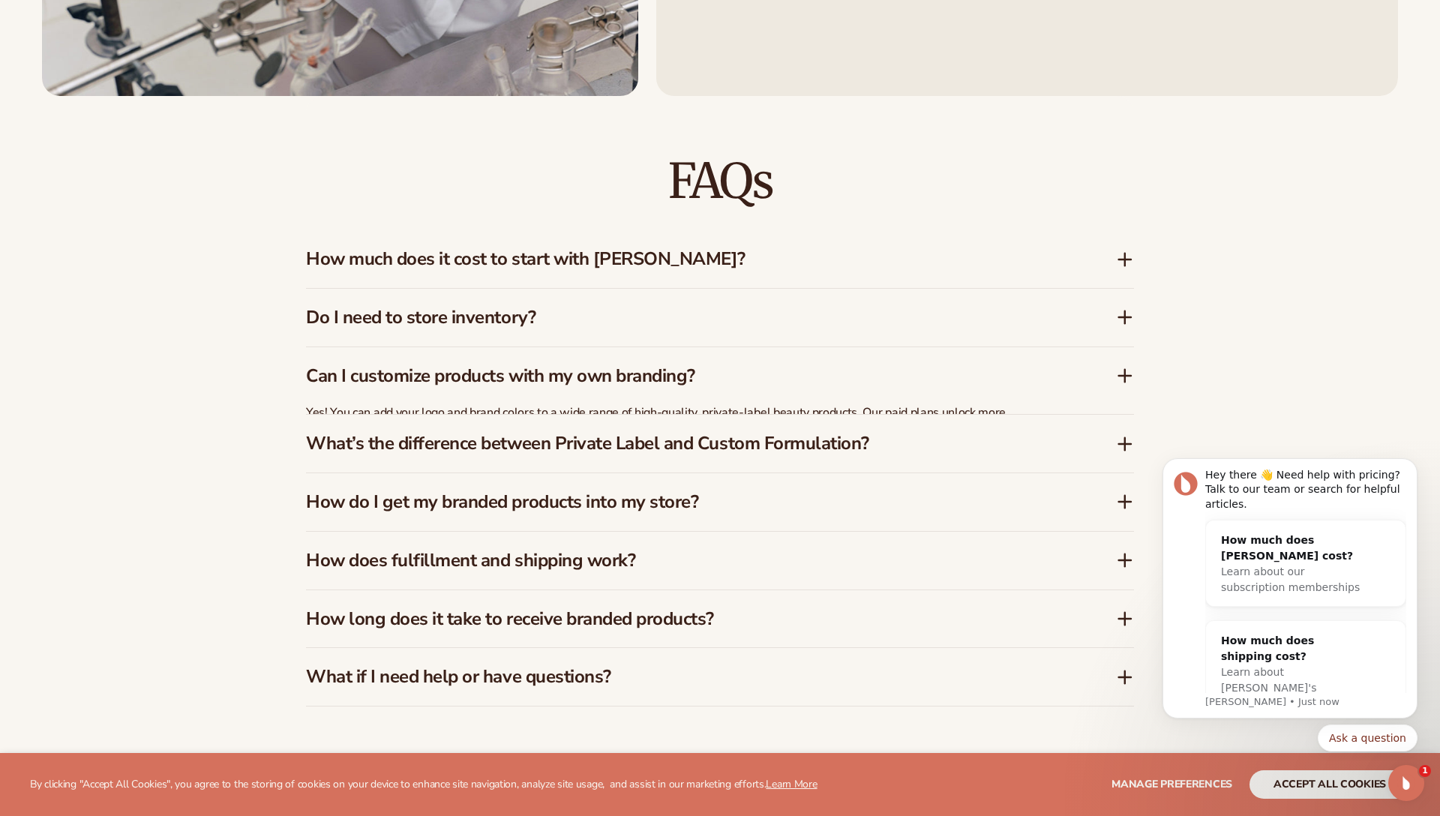
click at [734, 371] on h3 "Can I customize products with my own branding?" at bounding box center [688, 376] width 765 height 22
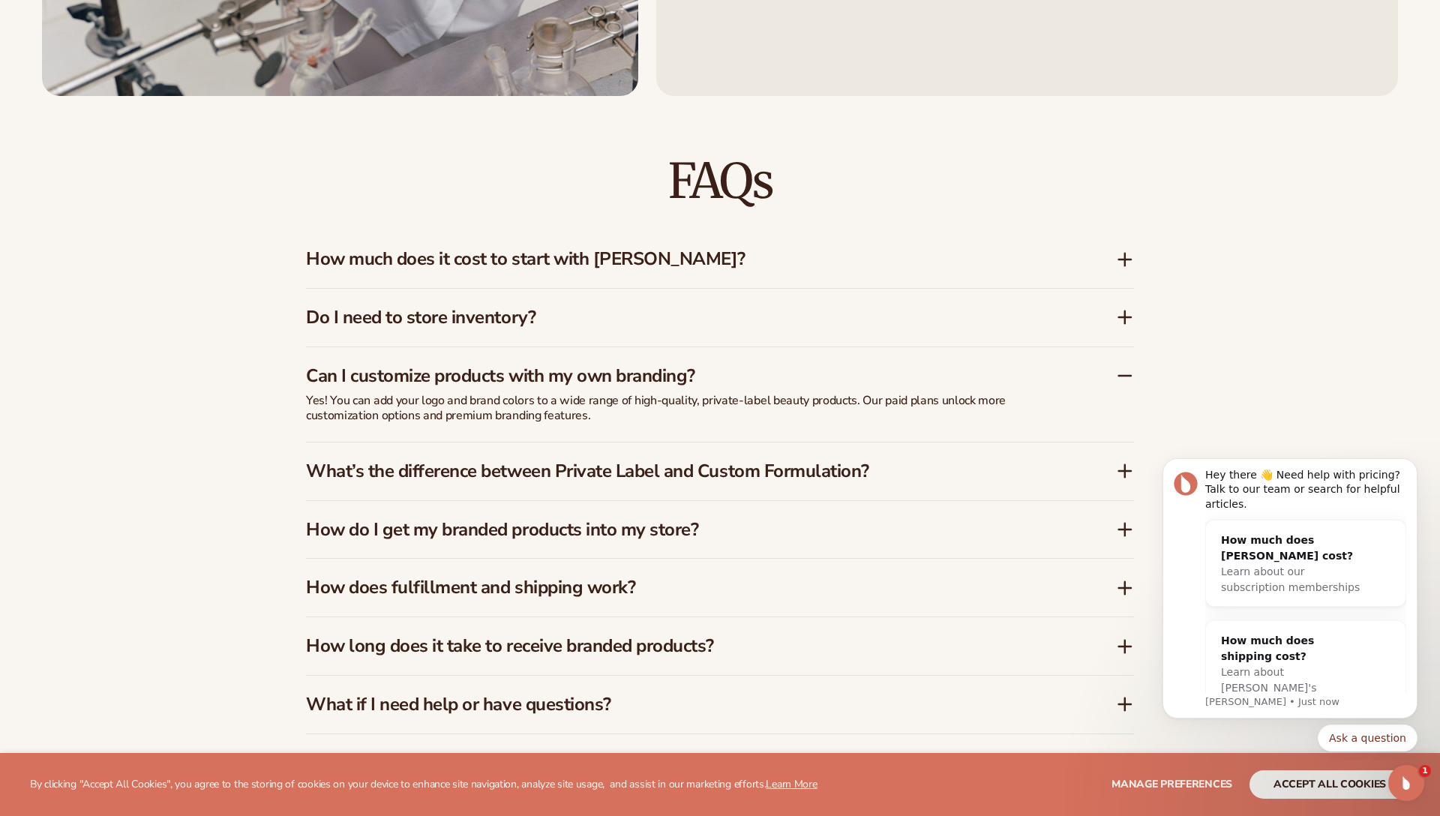
click at [734, 371] on h3 "Can I customize products with my own branding?" at bounding box center [688, 376] width 765 height 22
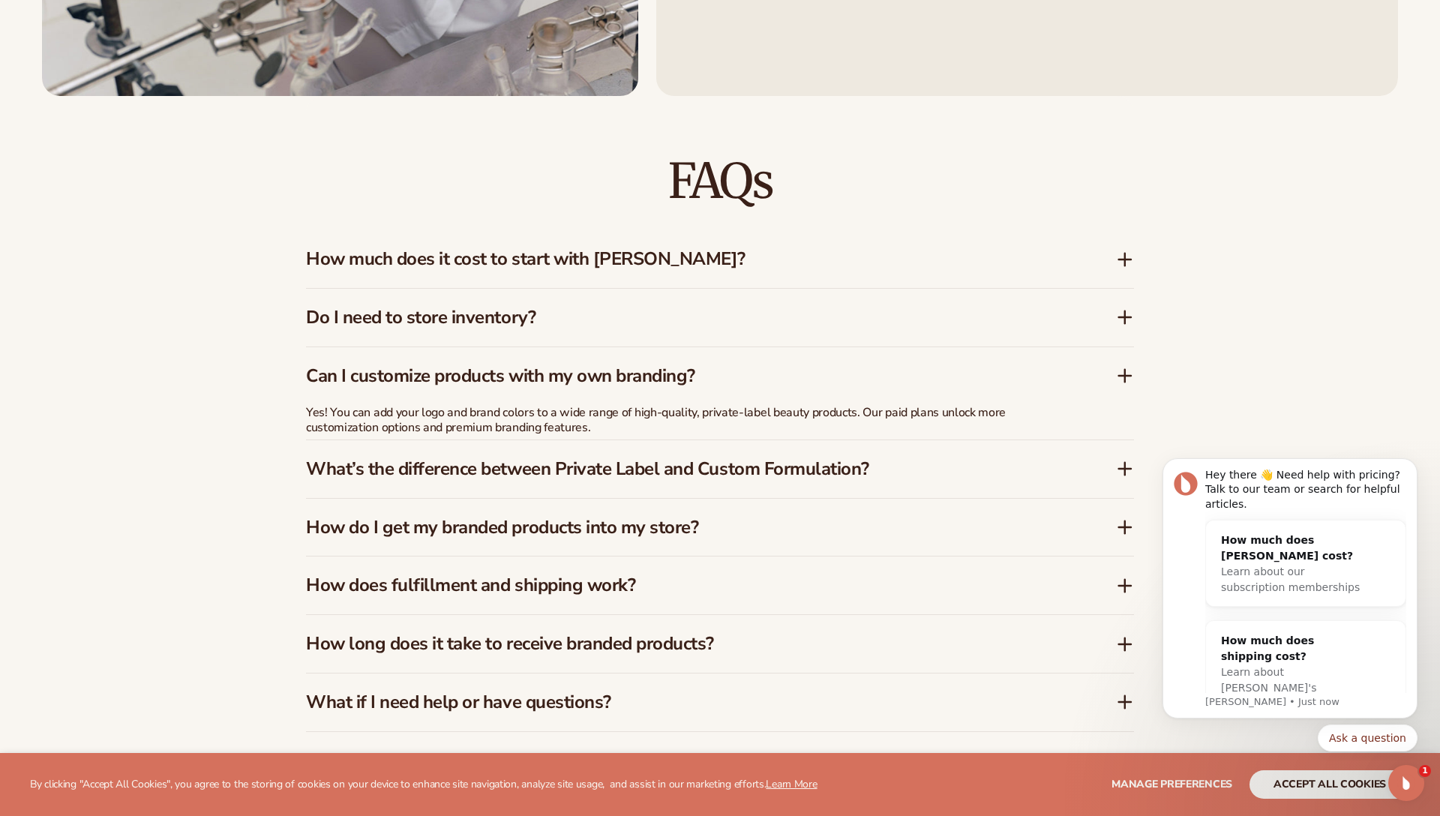
click at [734, 371] on h3 "Can I customize products with my own branding?" at bounding box center [688, 376] width 765 height 22
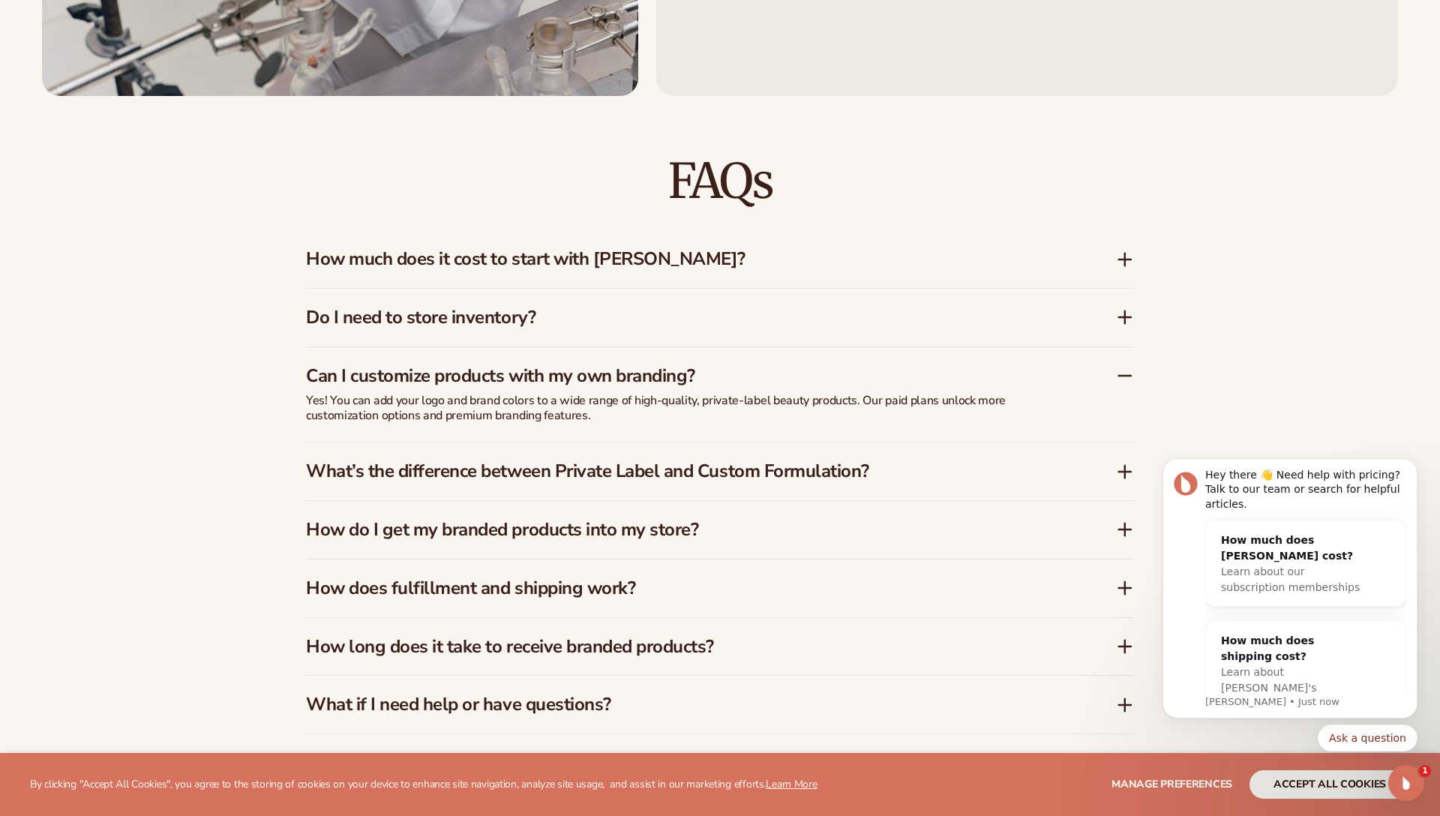
click at [734, 371] on h3 "Can I customize products with my own branding?" at bounding box center [688, 376] width 765 height 22
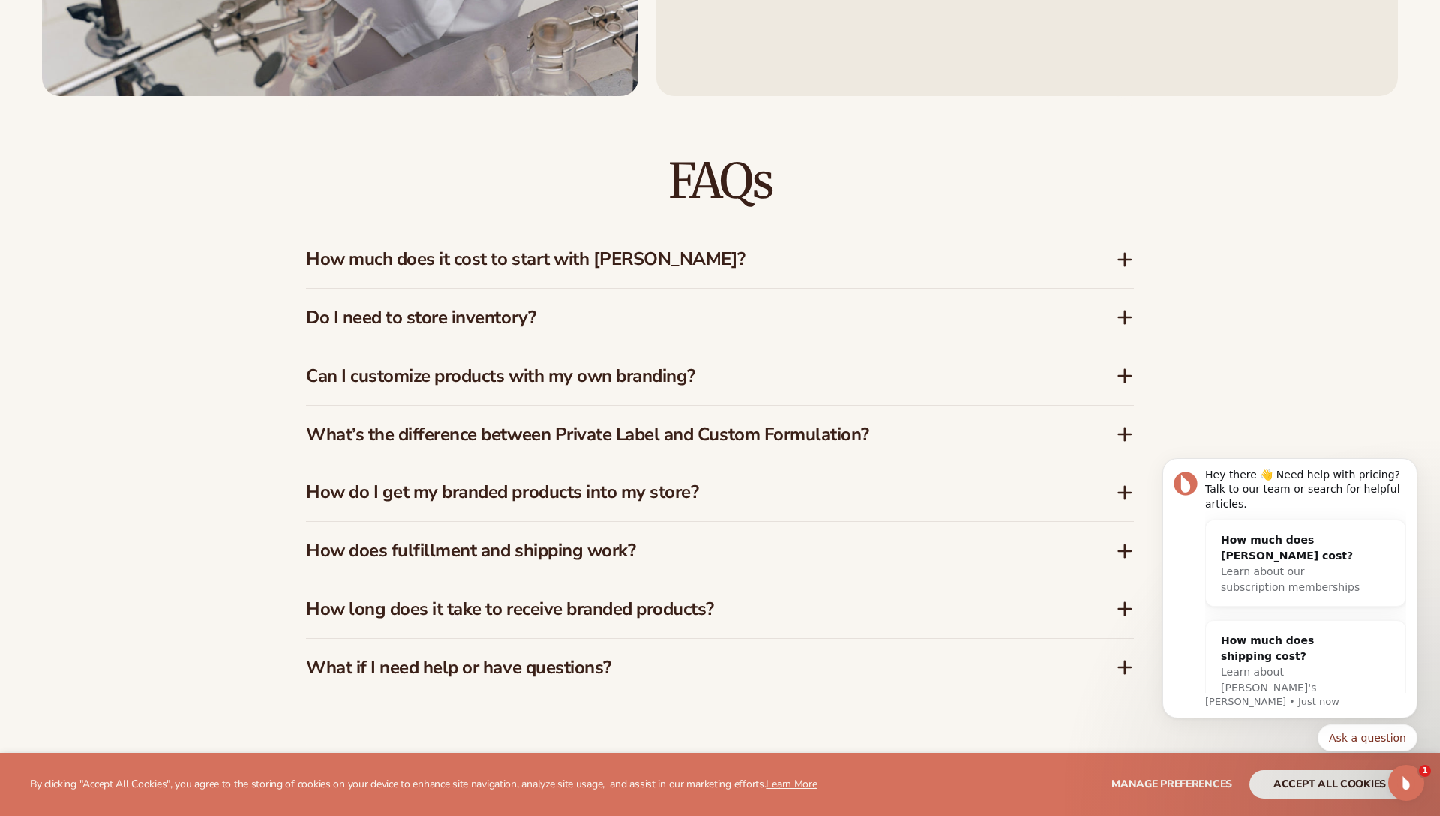
click at [767, 431] on h3 "What’s the difference between Private Label and Custom Formulation?" at bounding box center [688, 435] width 765 height 22
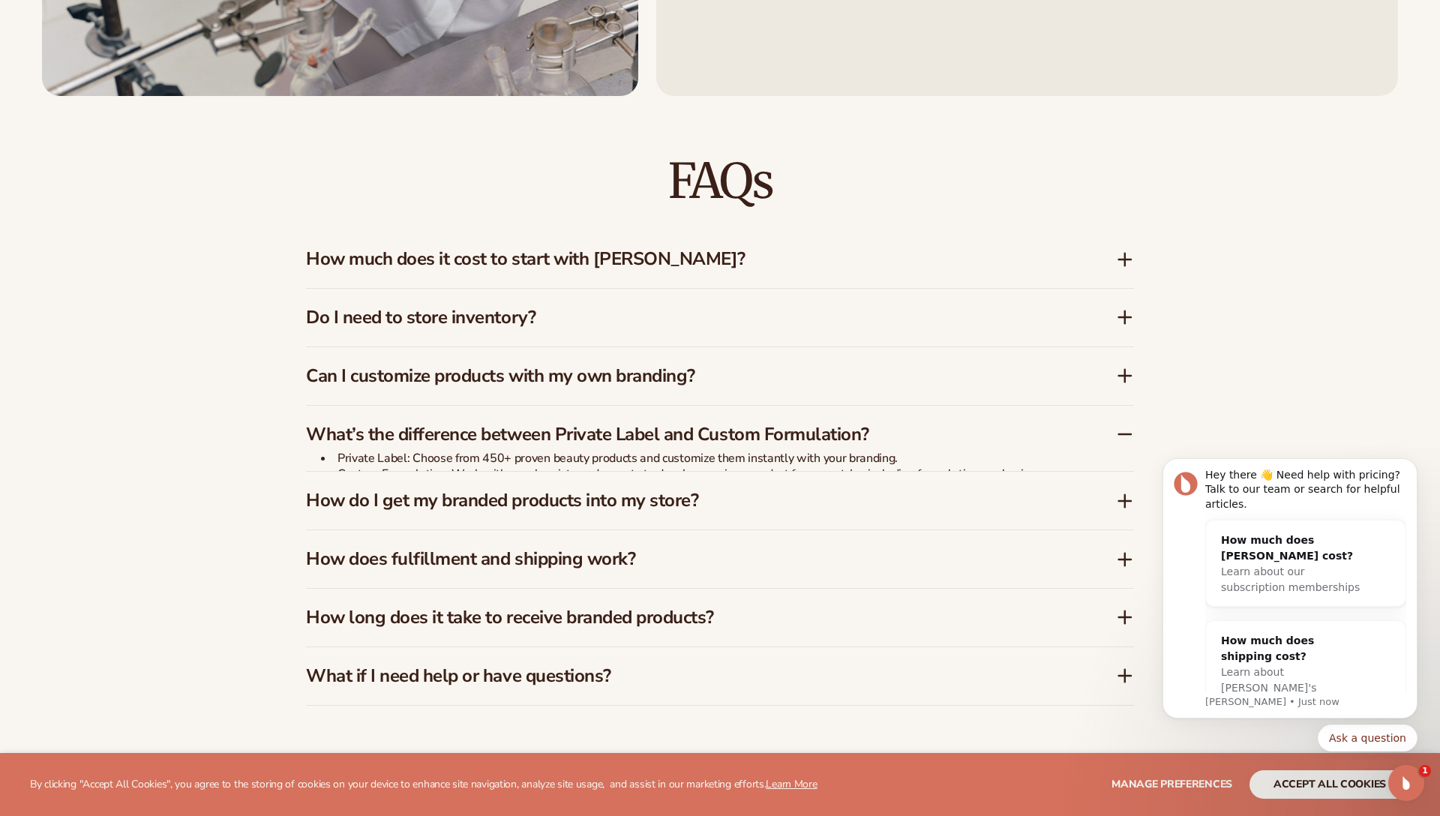
click at [767, 431] on h3 "What’s the difference between Private Label and Custom Formulation?" at bounding box center [688, 435] width 765 height 22
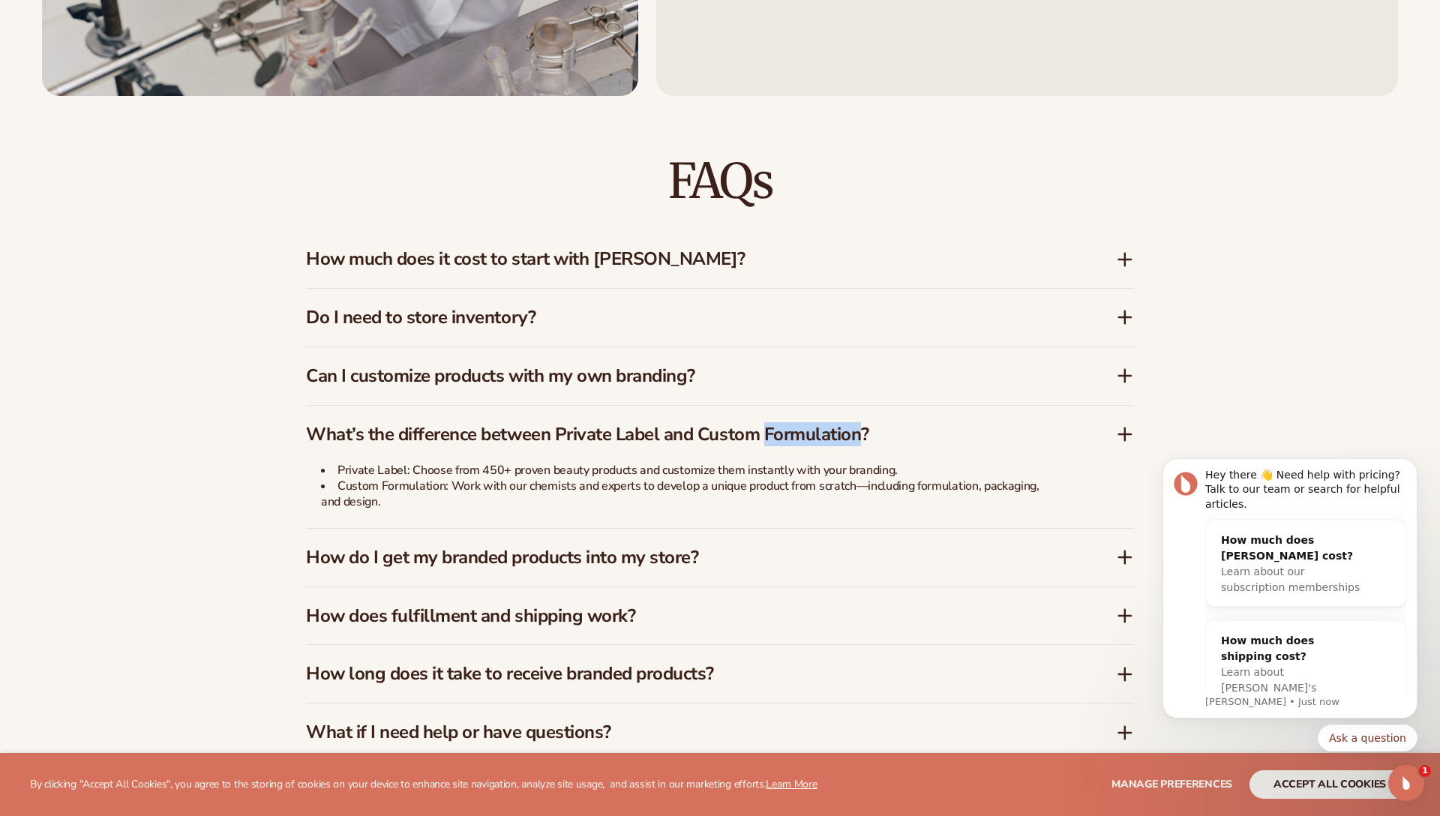
click at [767, 431] on h3 "What’s the difference between Private Label and Custom Formulation?" at bounding box center [688, 435] width 765 height 22
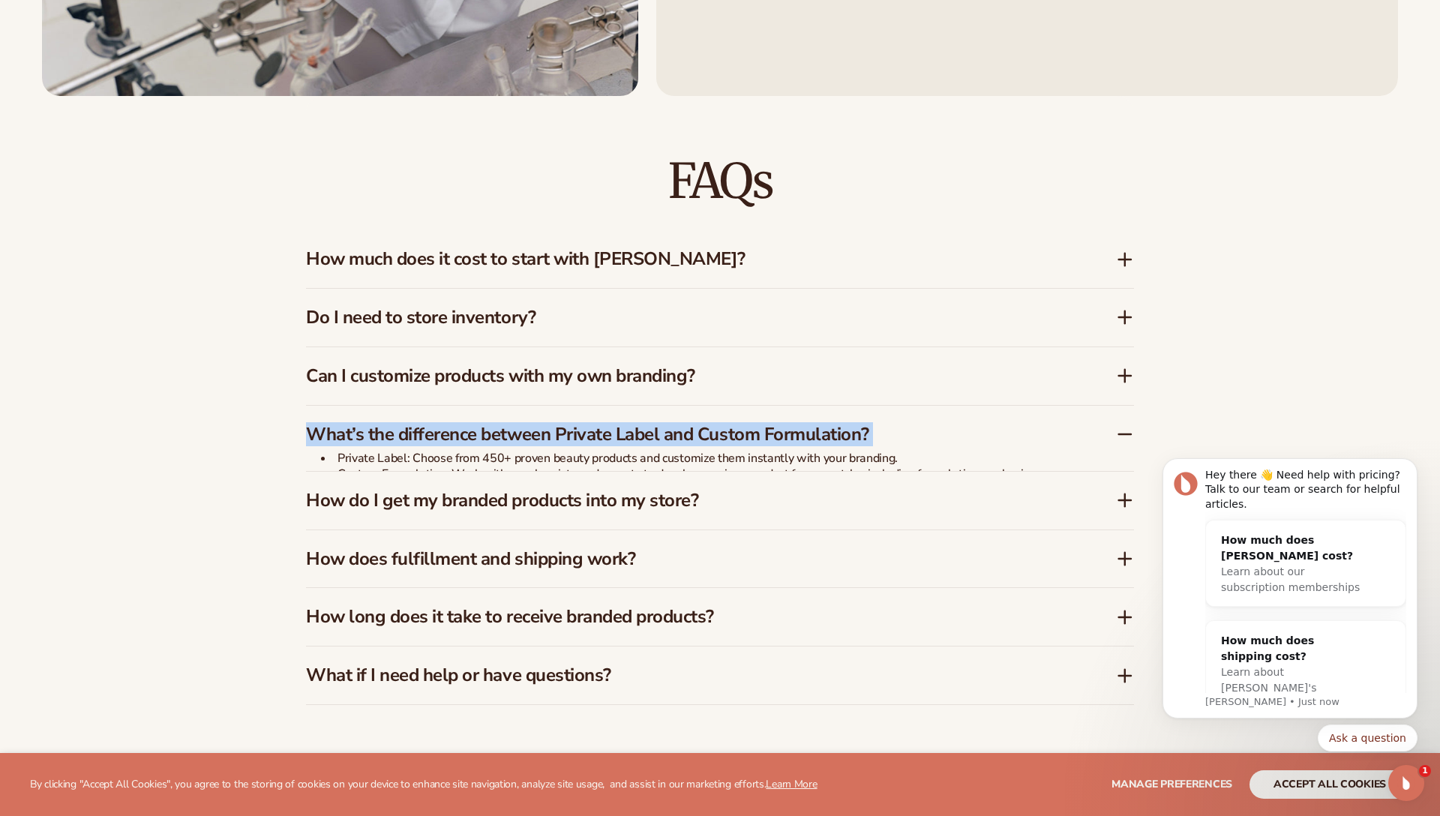
click at [767, 431] on h3 "What’s the difference between Private Label and Custom Formulation?" at bounding box center [688, 435] width 765 height 22
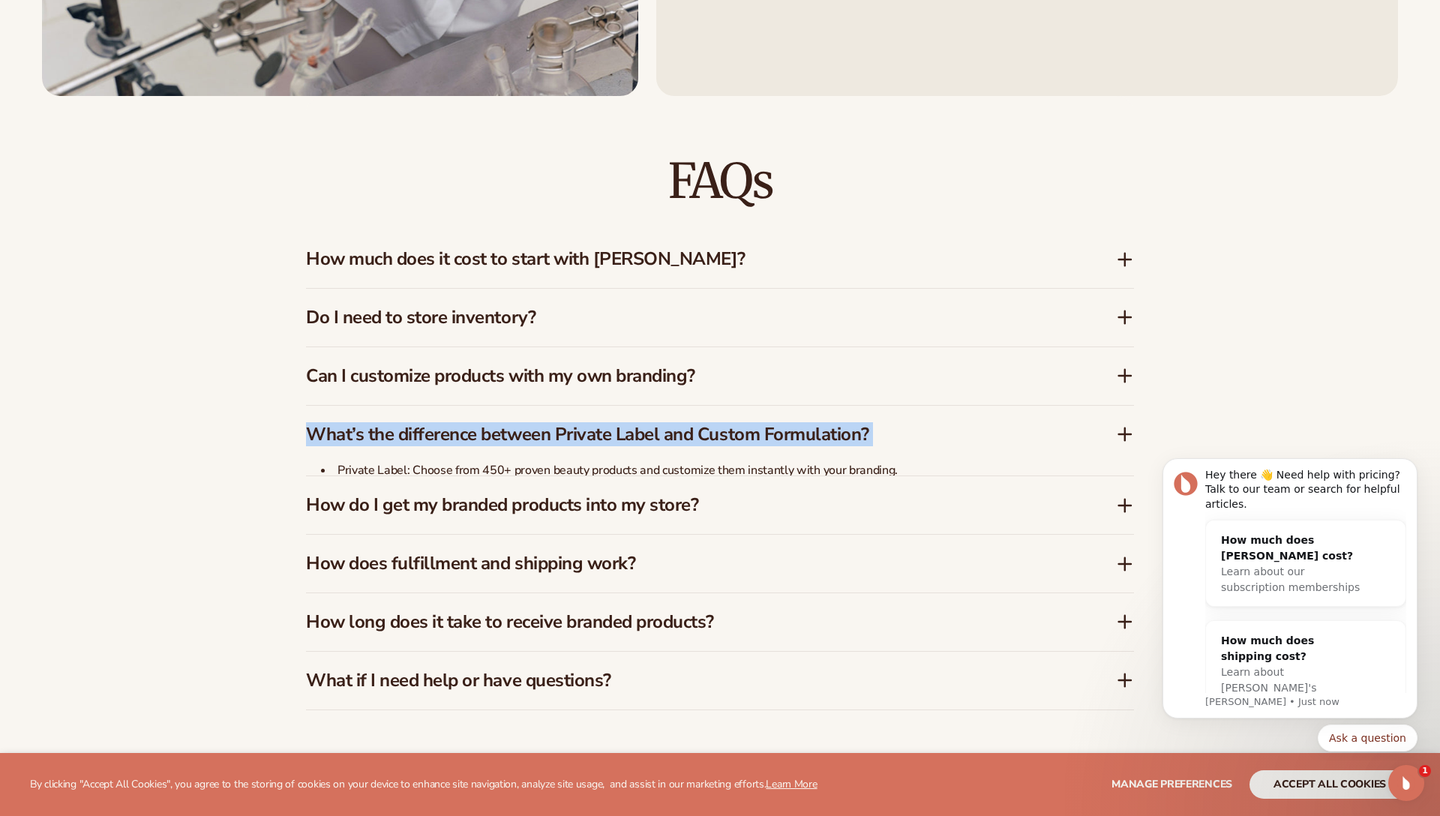
click at [767, 431] on h3 "What’s the difference between Private Label and Custom Formulation?" at bounding box center [688, 435] width 765 height 22
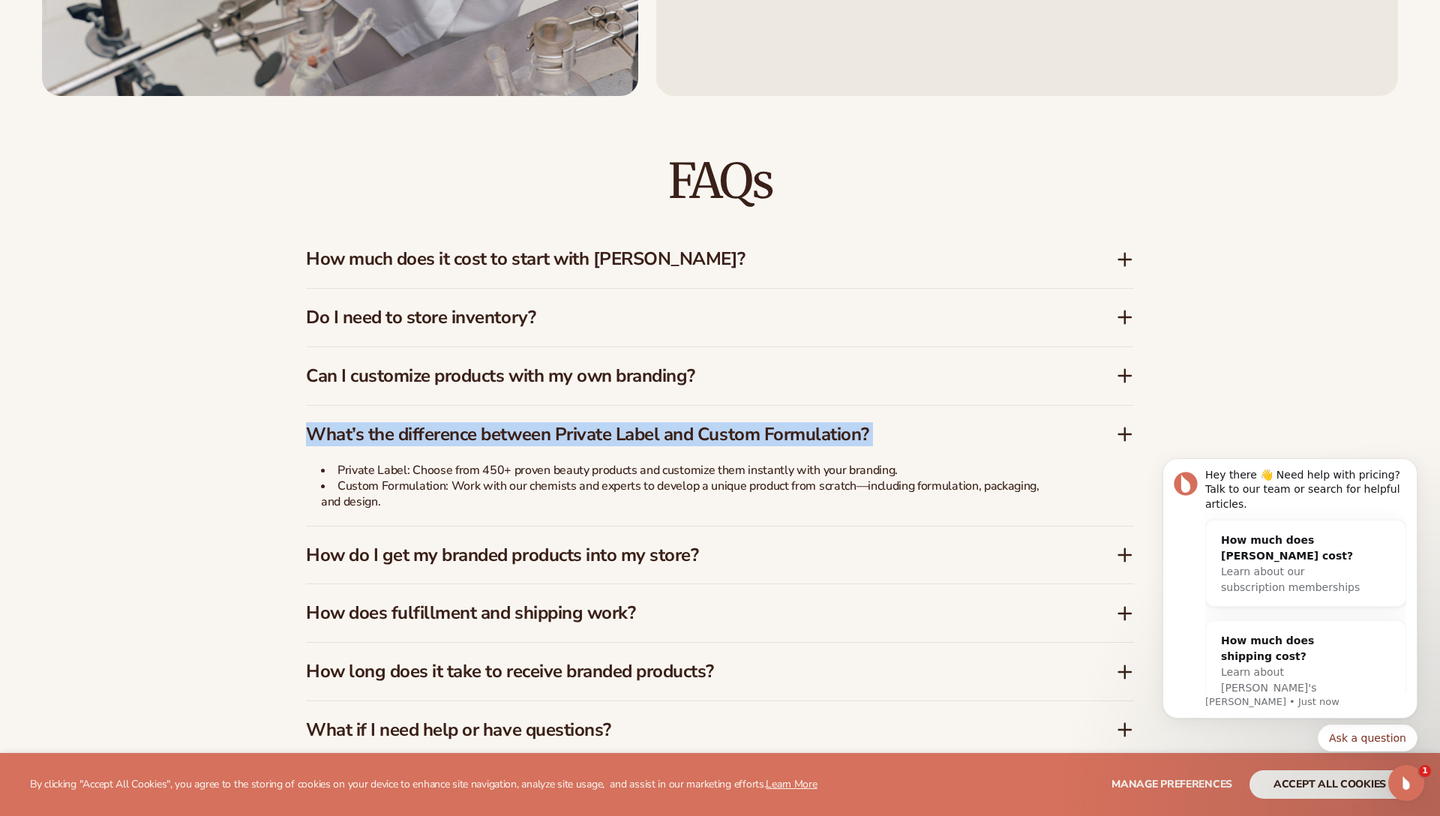
click at [767, 431] on h3 "What’s the difference between Private Label and Custom Formulation?" at bounding box center [688, 435] width 765 height 22
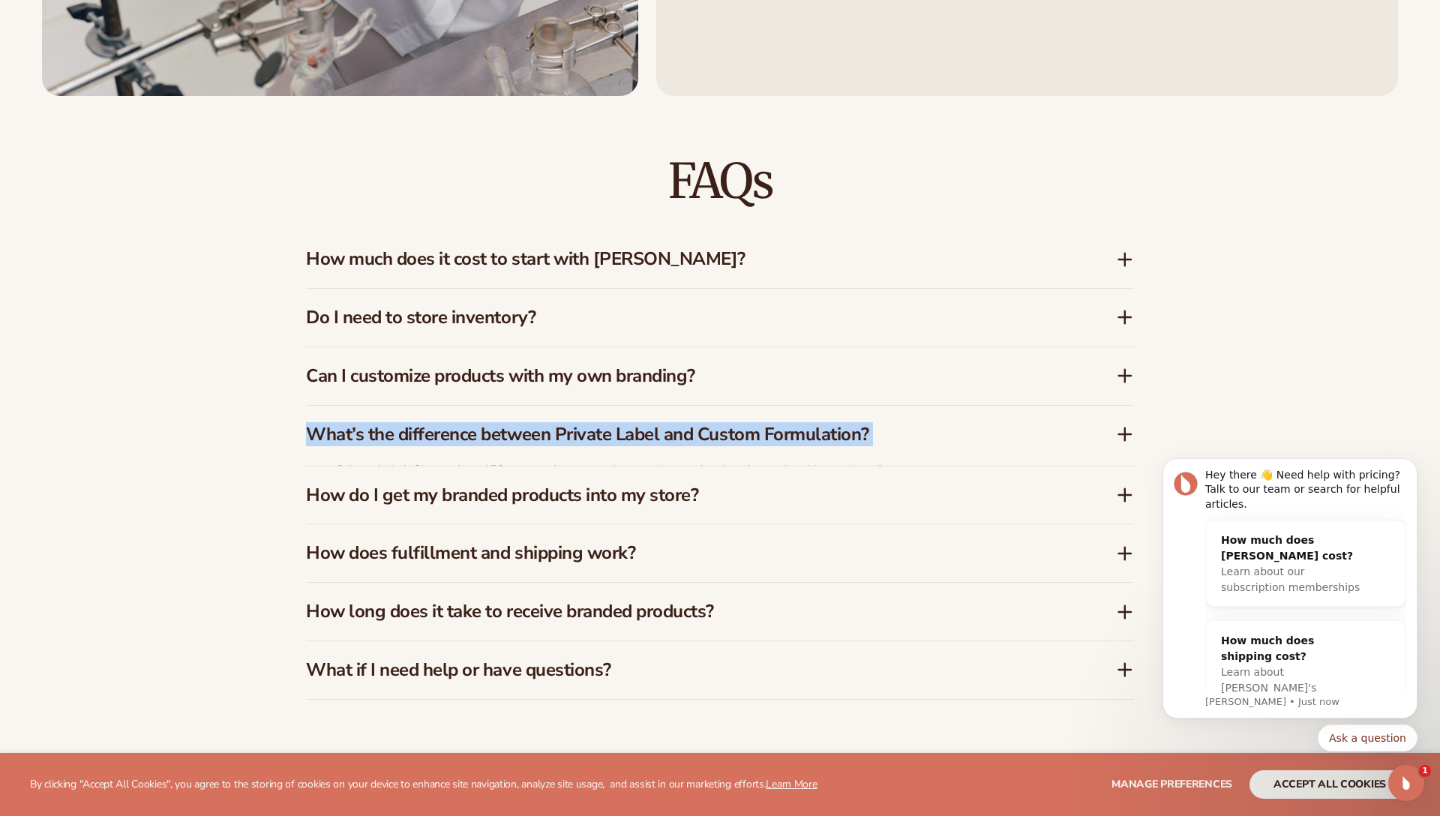
click at [767, 431] on h3 "What’s the difference between Private Label and Custom Formulation?" at bounding box center [688, 435] width 765 height 22
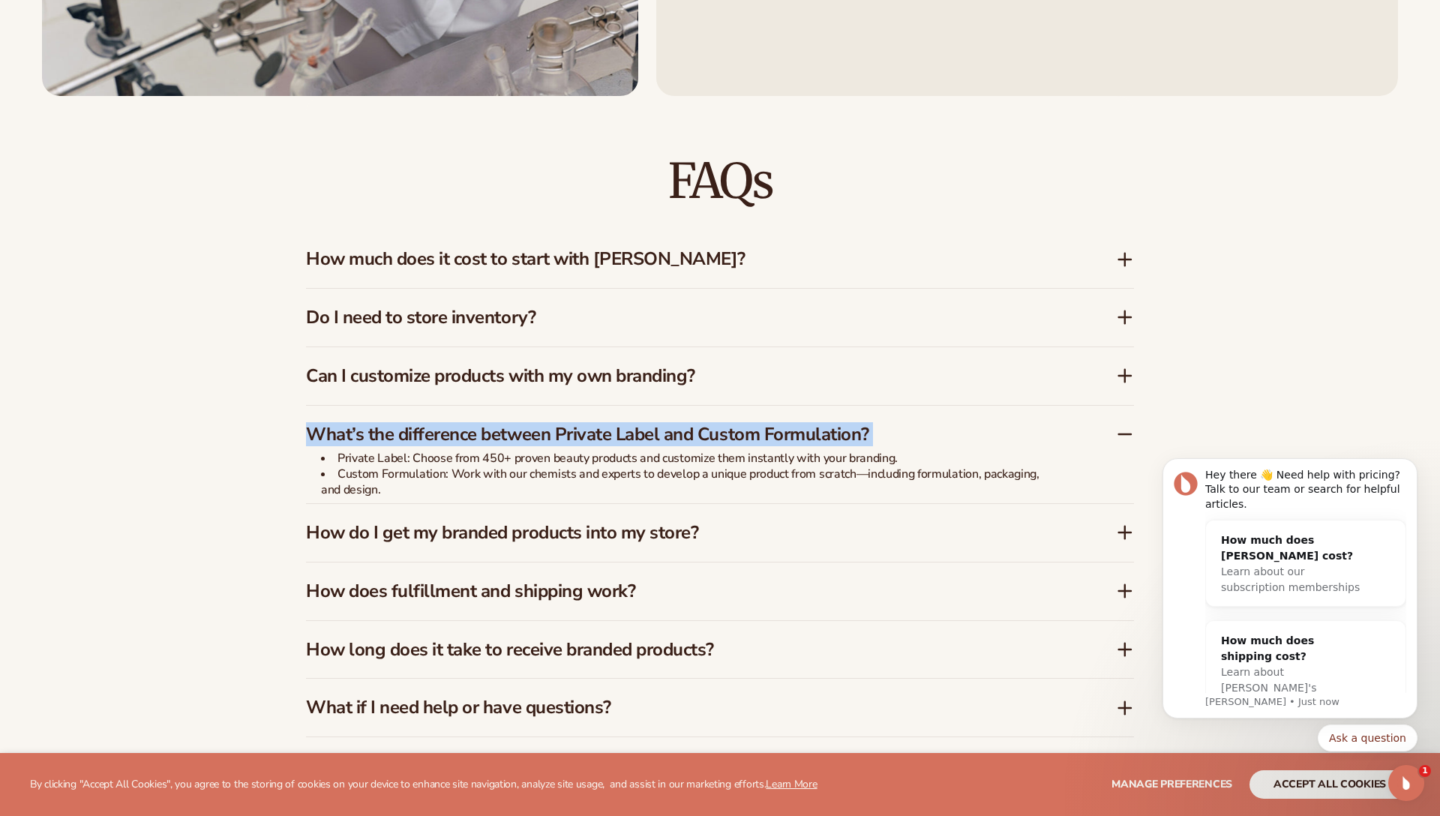
click at [767, 431] on h3 "What’s the difference between Private Label and Custom Formulation?" at bounding box center [688, 435] width 765 height 22
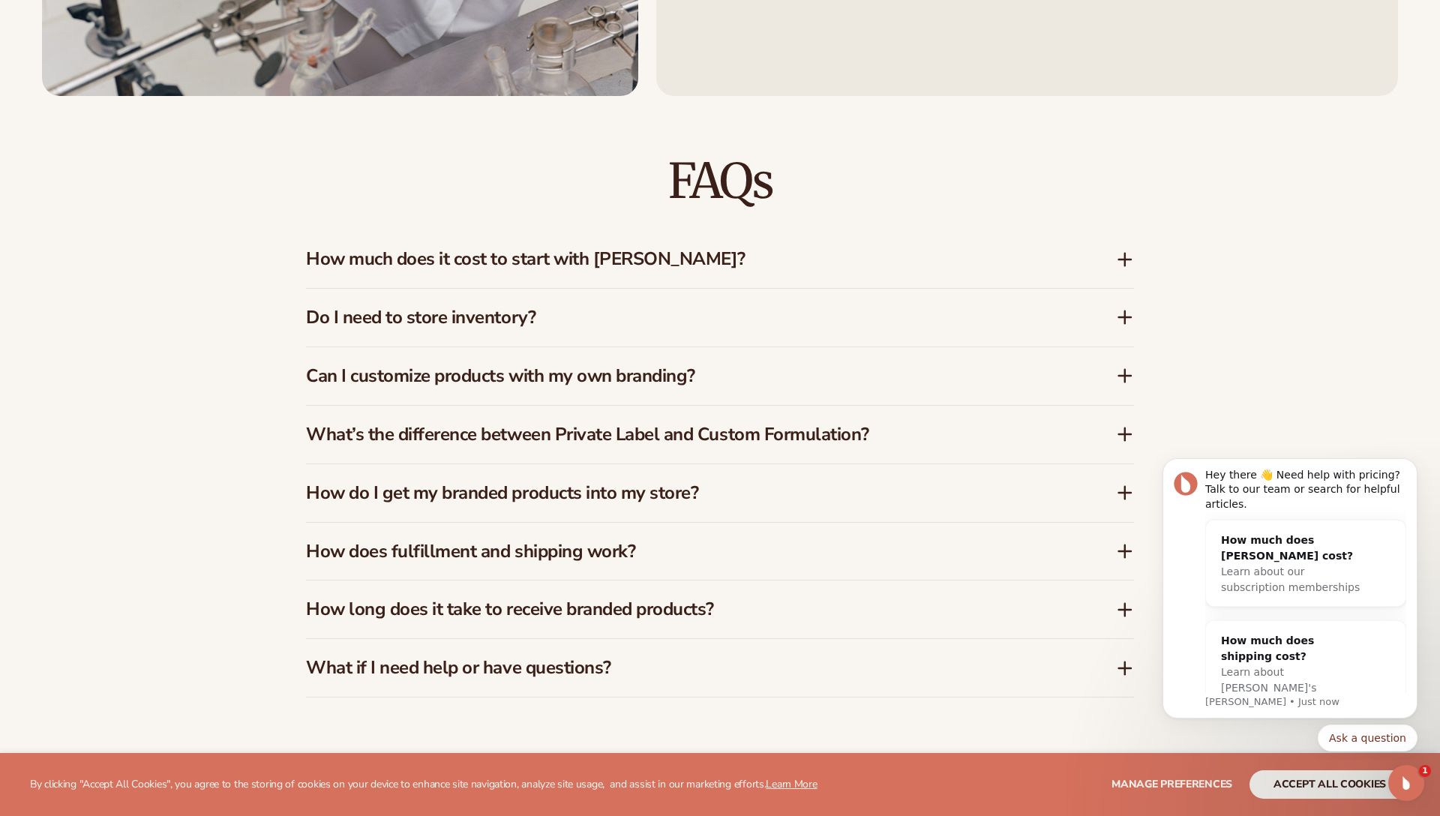
click at [767, 431] on h3 "What’s the difference between Private Label and Custom Formulation?" at bounding box center [688, 435] width 765 height 22
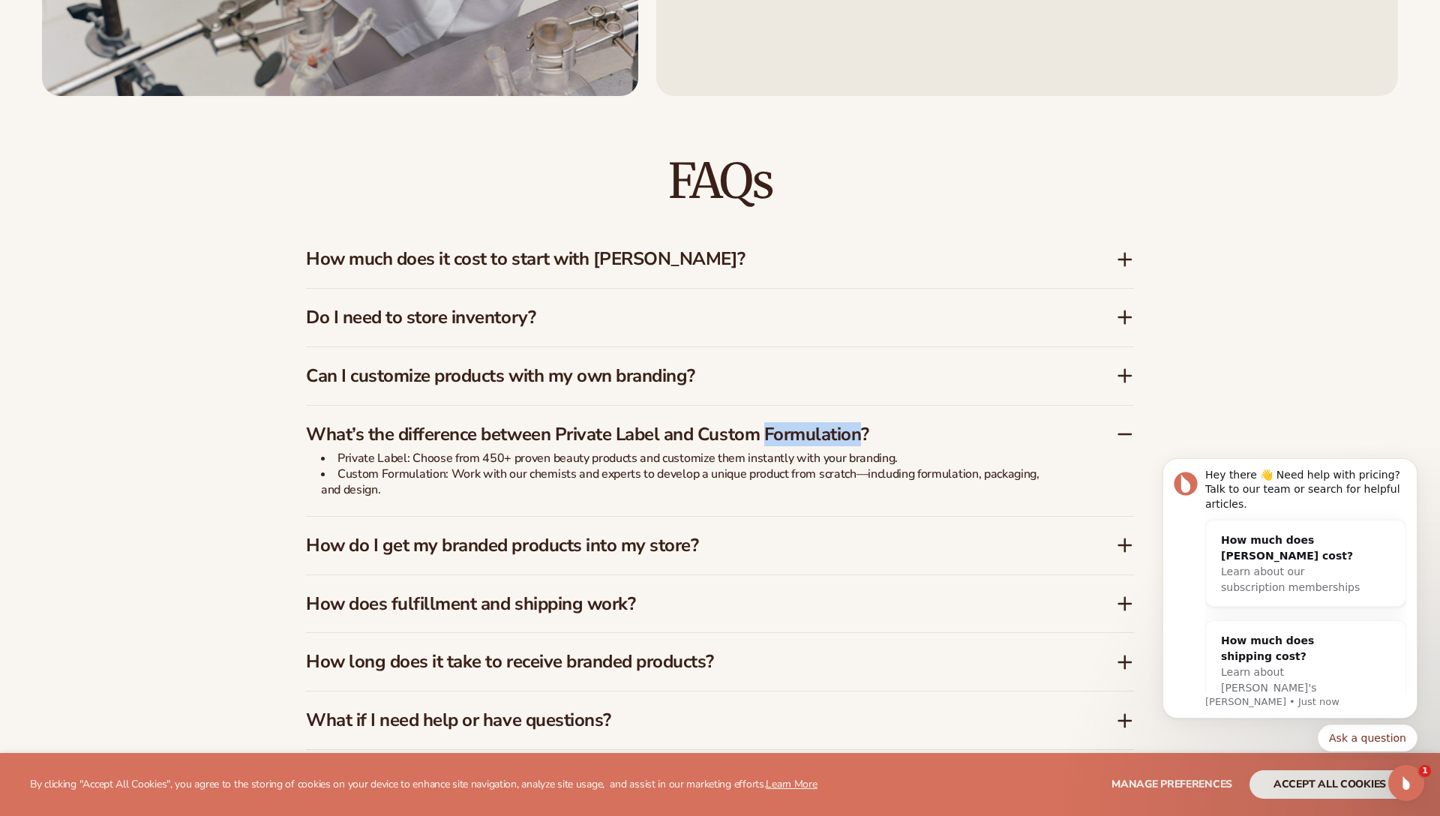
click at [767, 431] on h3 "What’s the difference between Private Label and Custom Formulation?" at bounding box center [688, 435] width 765 height 22
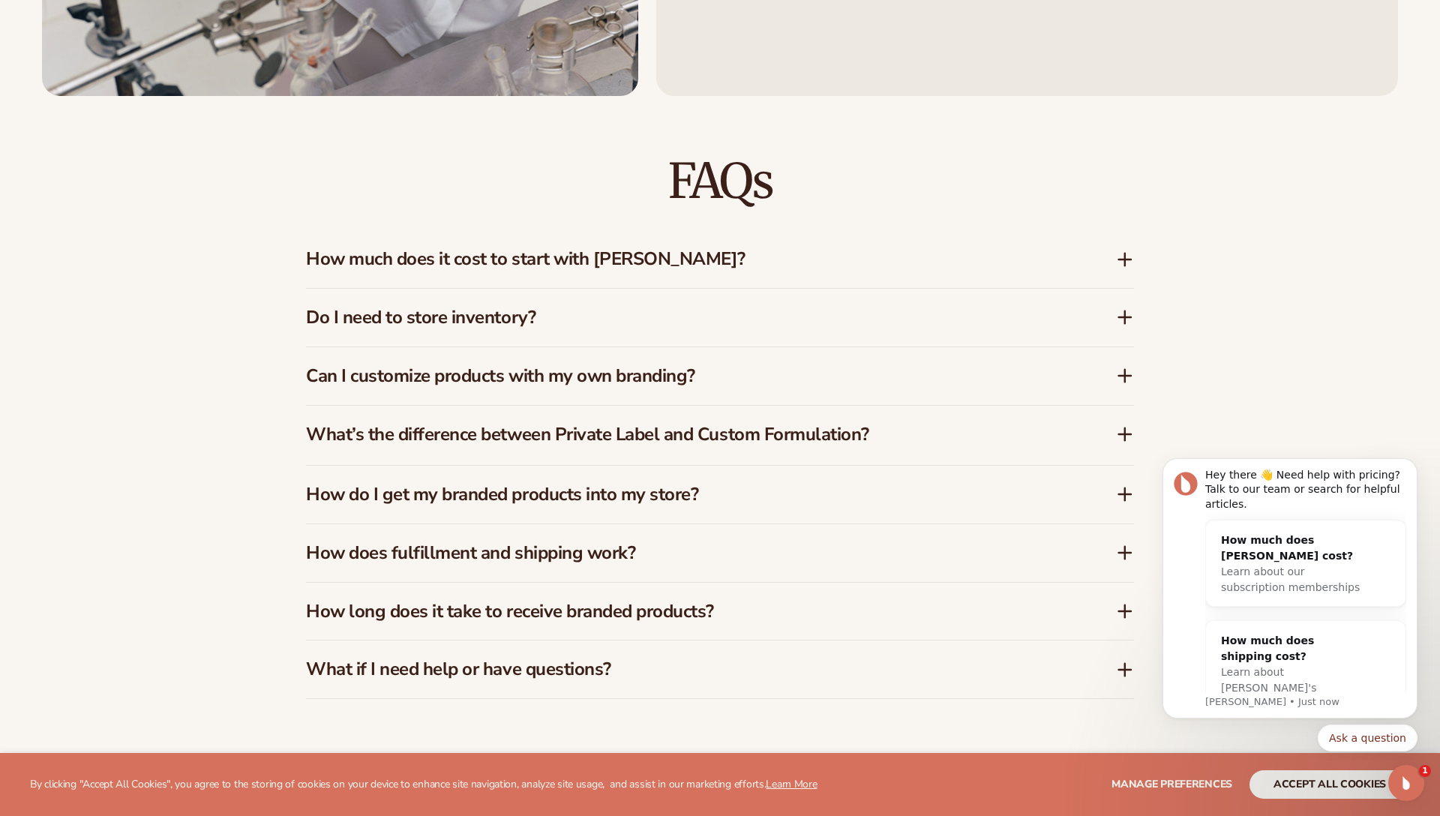
click at [767, 431] on h3 "What’s the difference between Private Label and Custom Formulation?" at bounding box center [688, 435] width 765 height 22
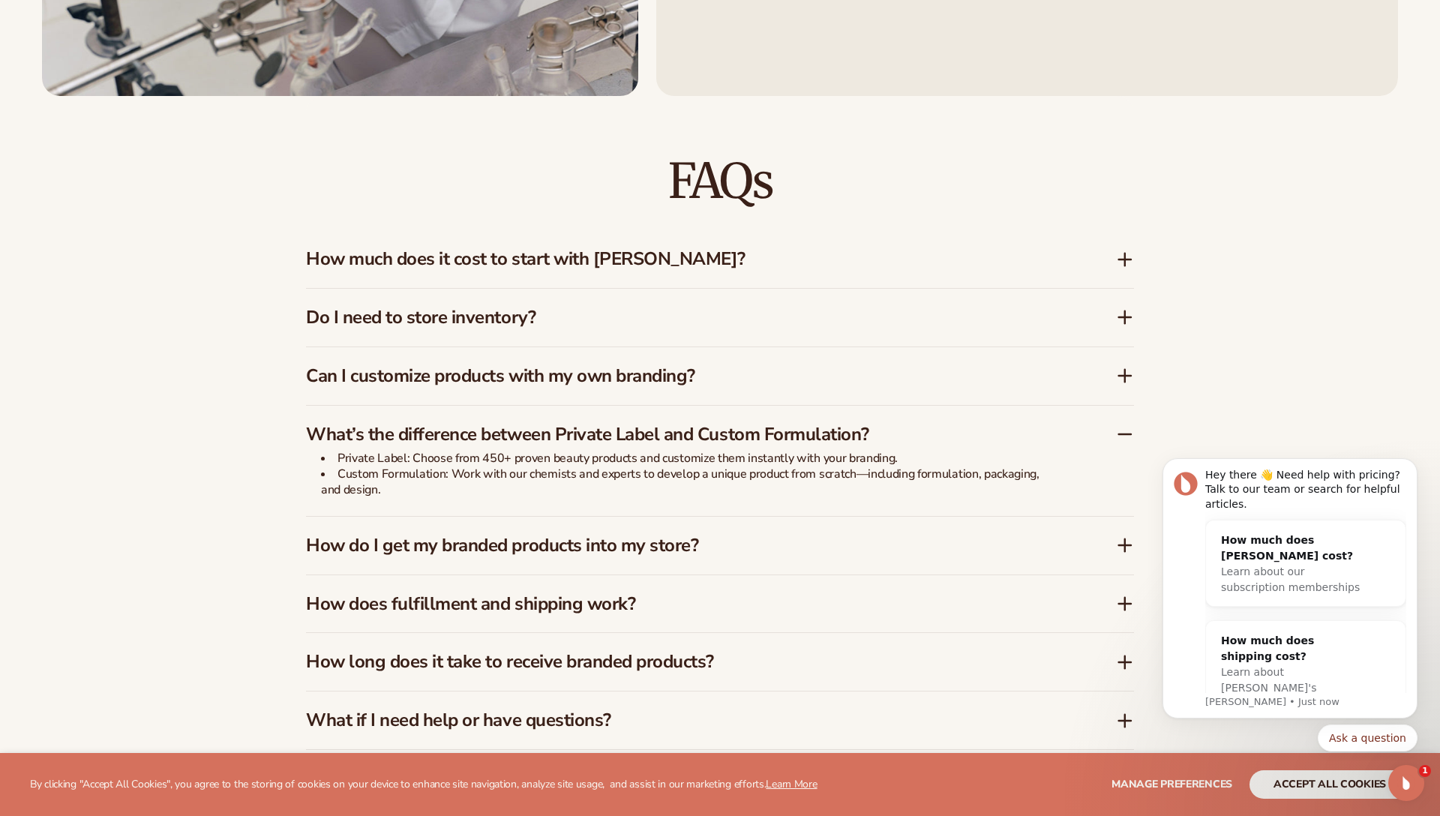
click at [767, 431] on h3 "What’s the difference between Private Label and Custom Formulation?" at bounding box center [688, 435] width 765 height 22
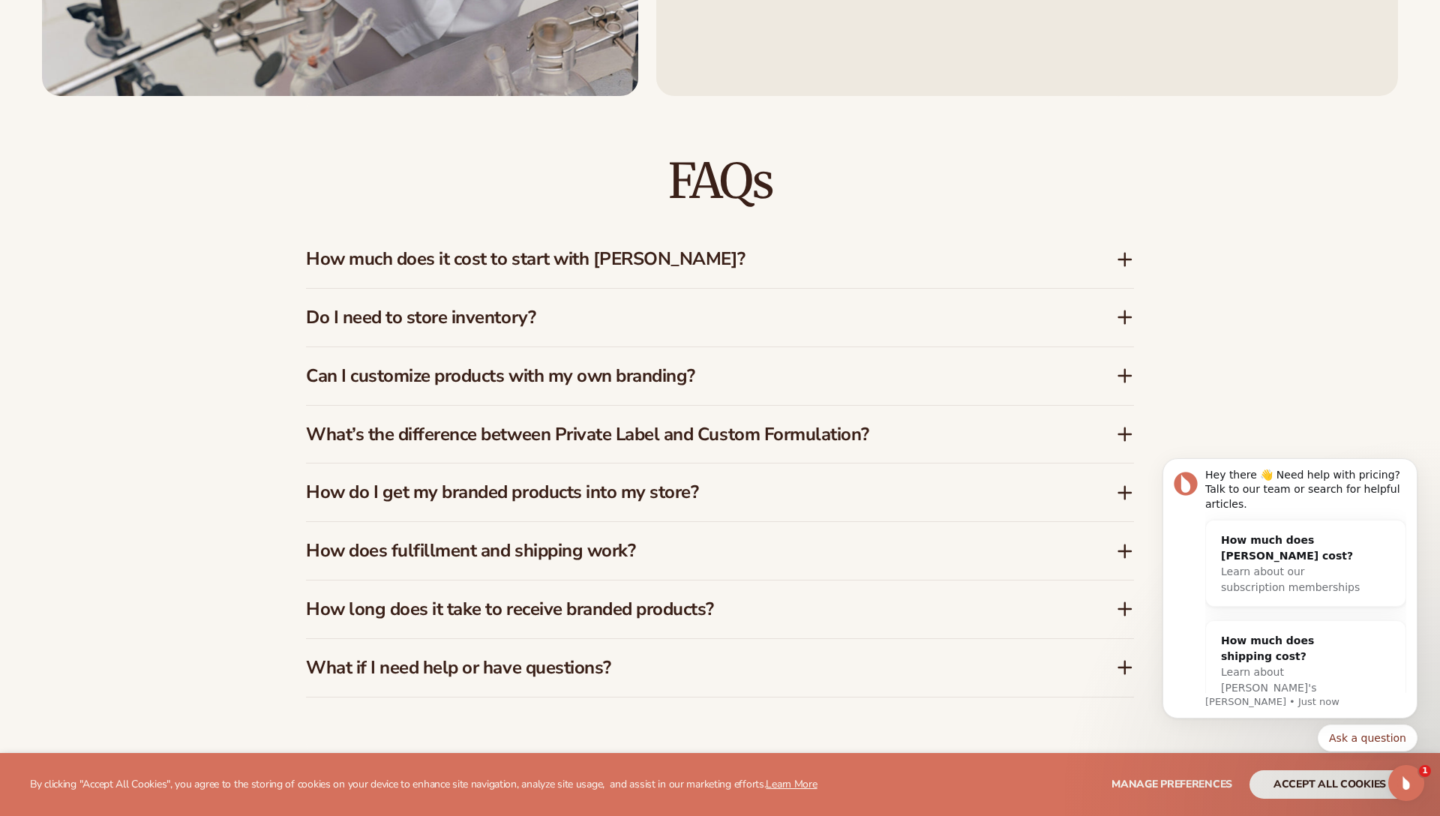
click at [767, 431] on h3 "What’s the difference between Private Label and Custom Formulation?" at bounding box center [688, 435] width 765 height 22
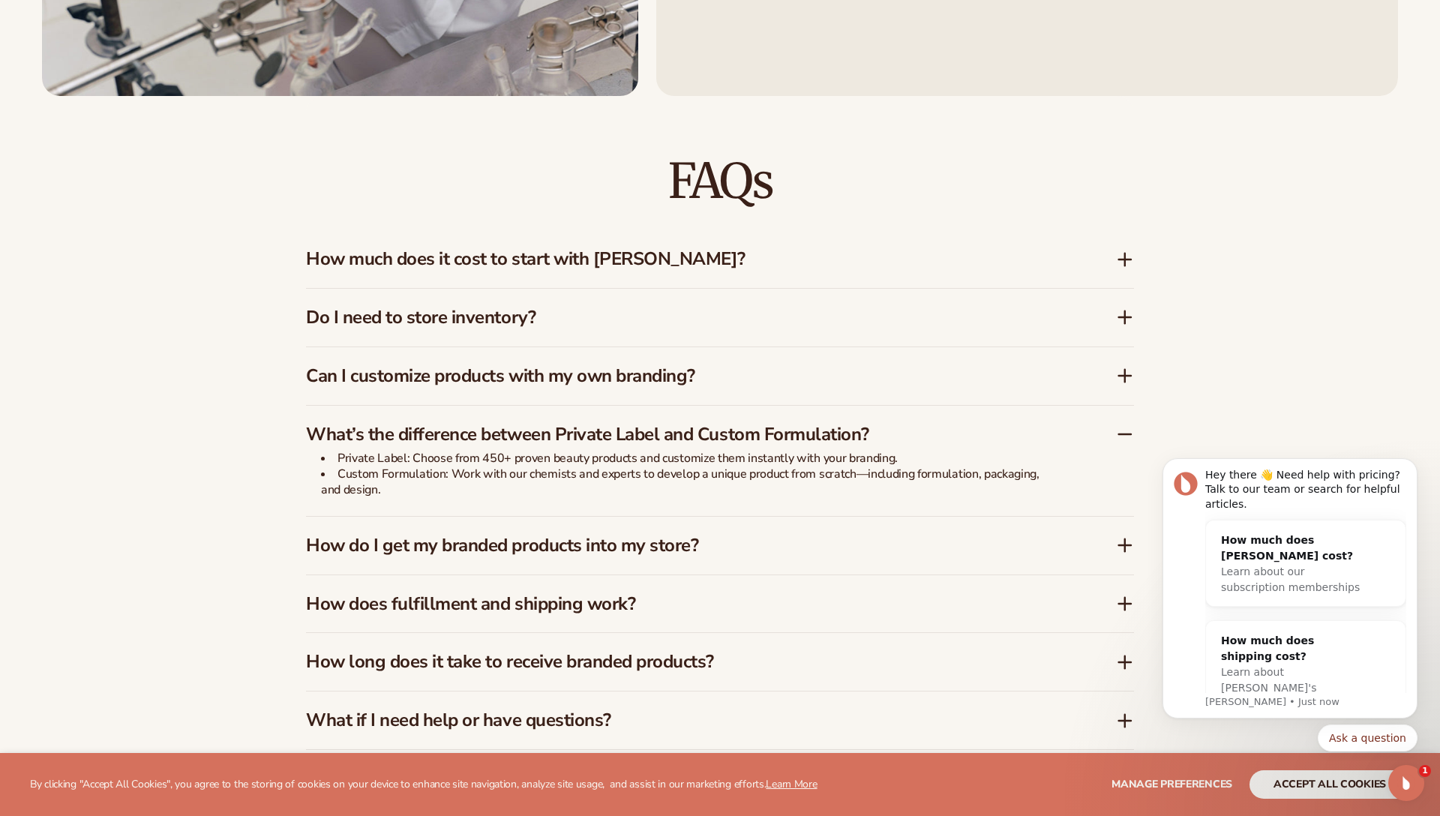
click at [767, 431] on h3 "What’s the difference between Private Label and Custom Formulation?" at bounding box center [688, 435] width 765 height 22
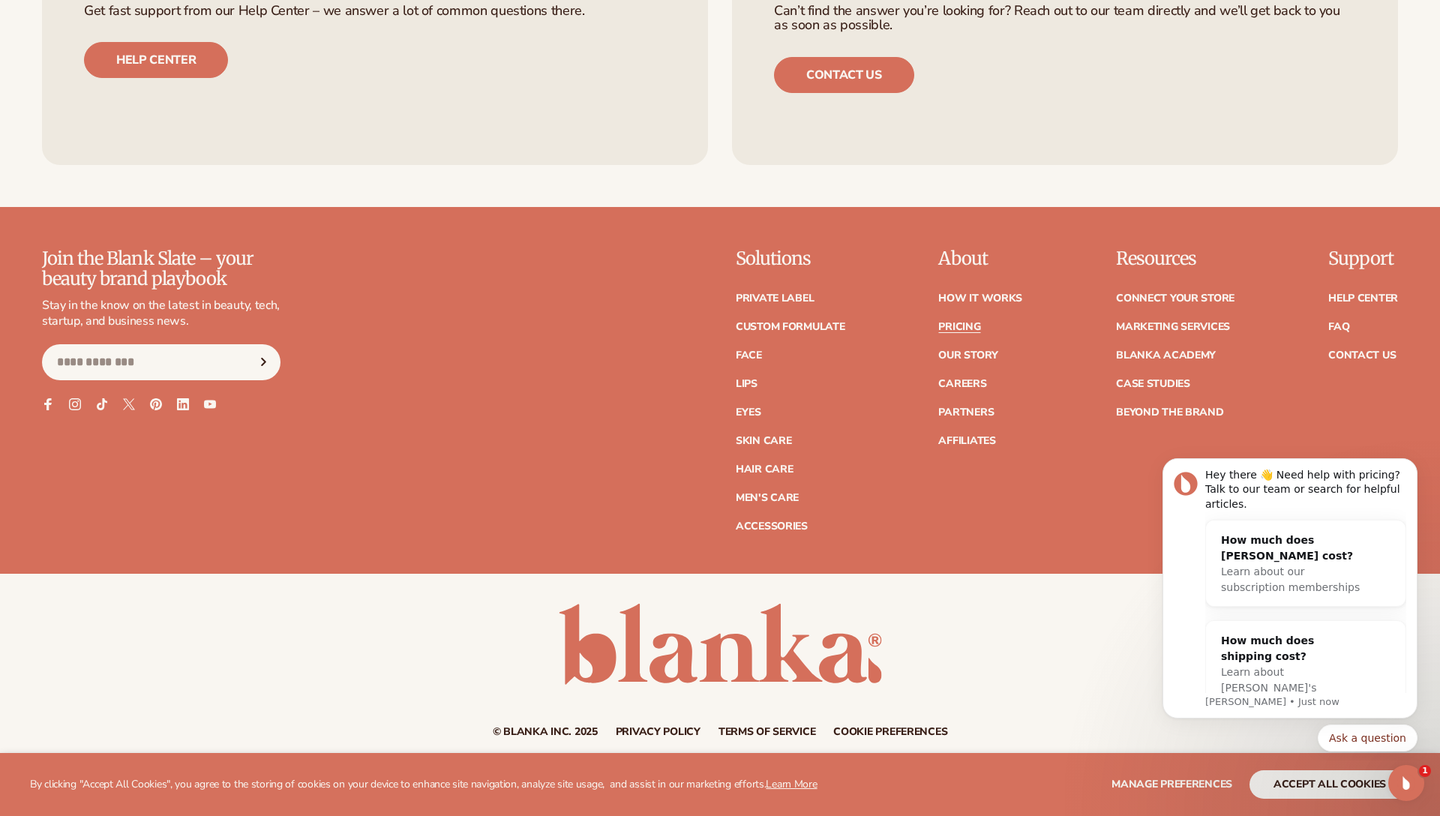
scroll to position [3244, 0]
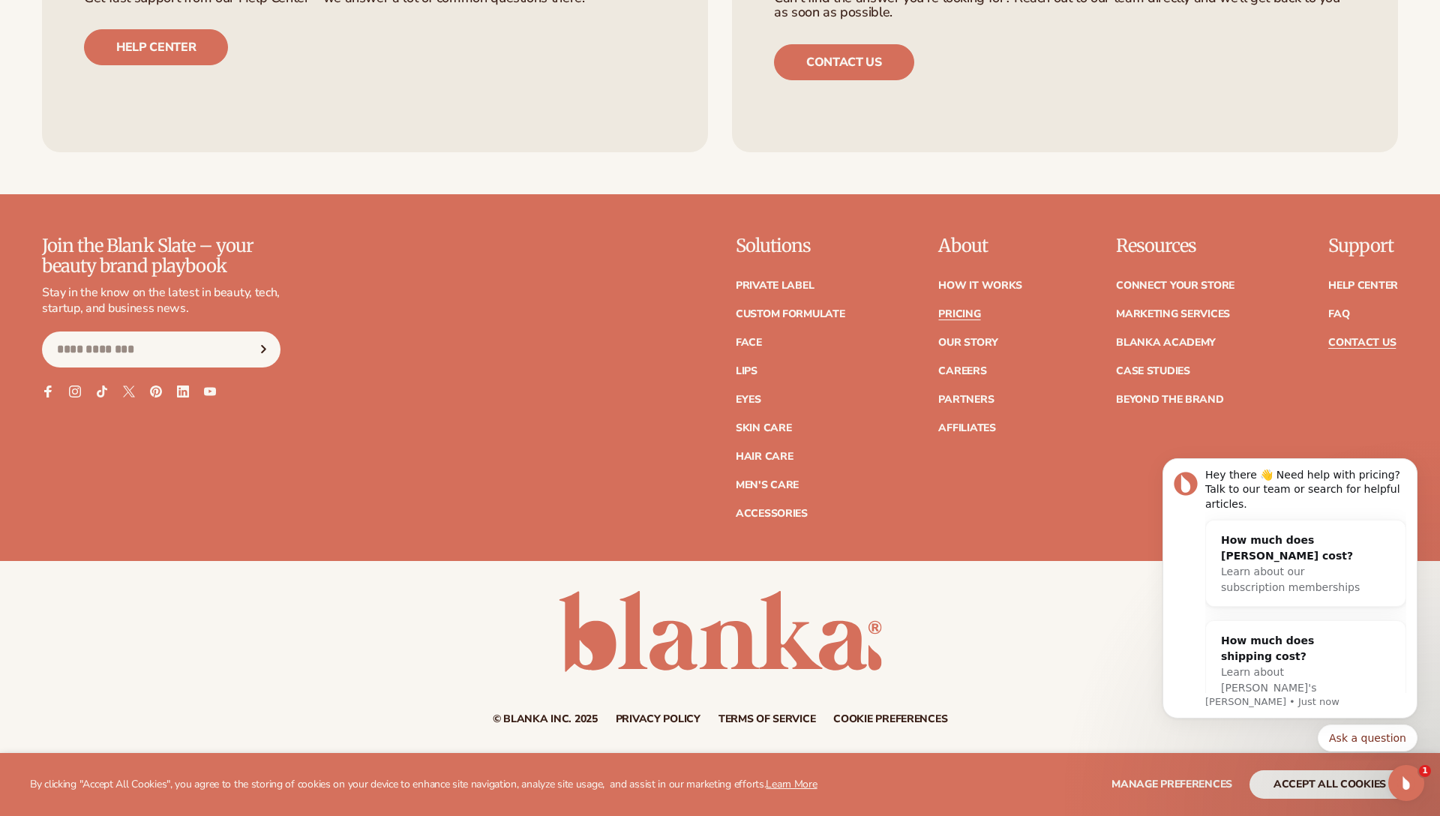
click at [1356, 345] on link "Contact Us" at bounding box center [1363, 343] width 68 height 11
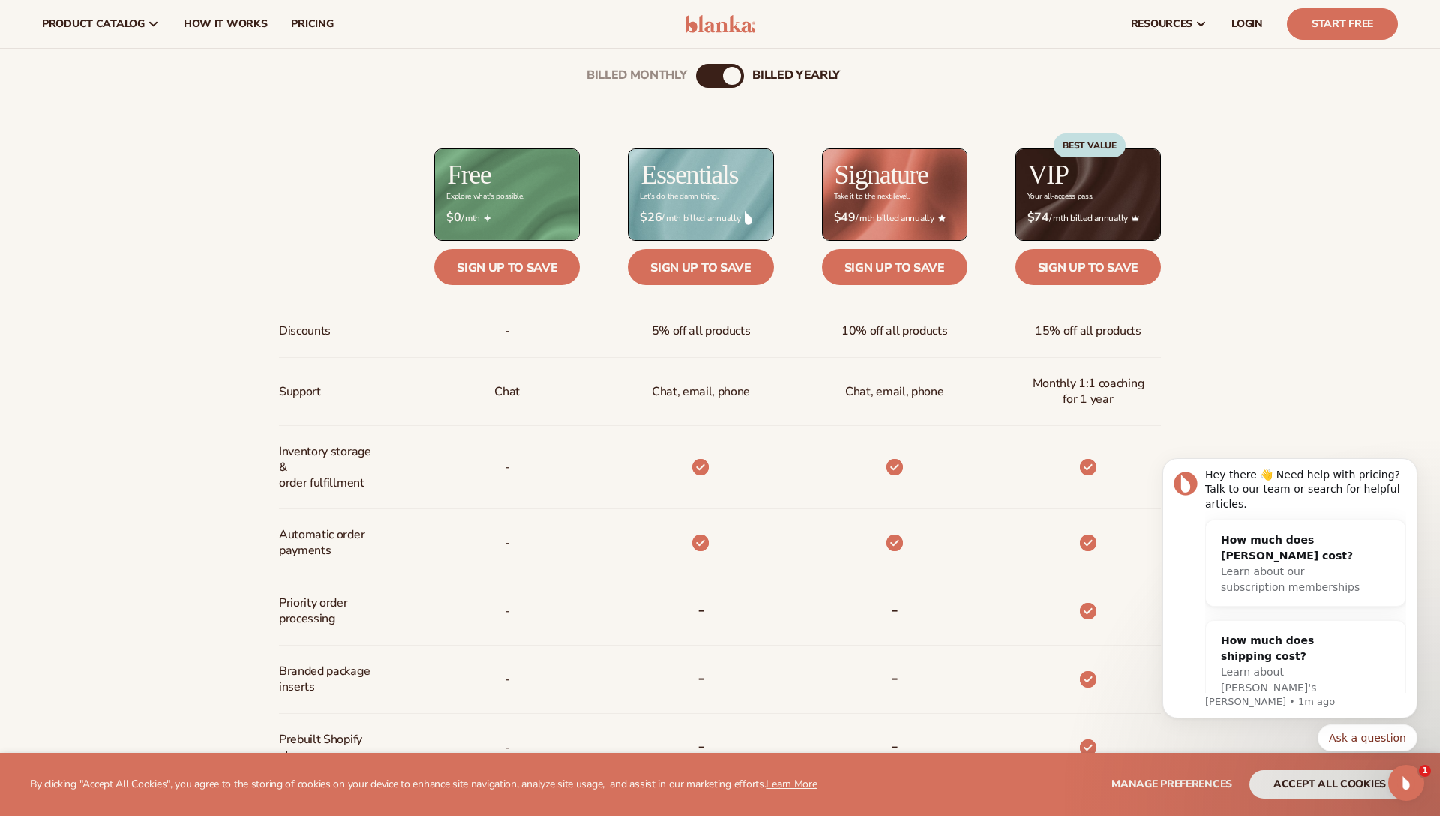
scroll to position [0, 0]
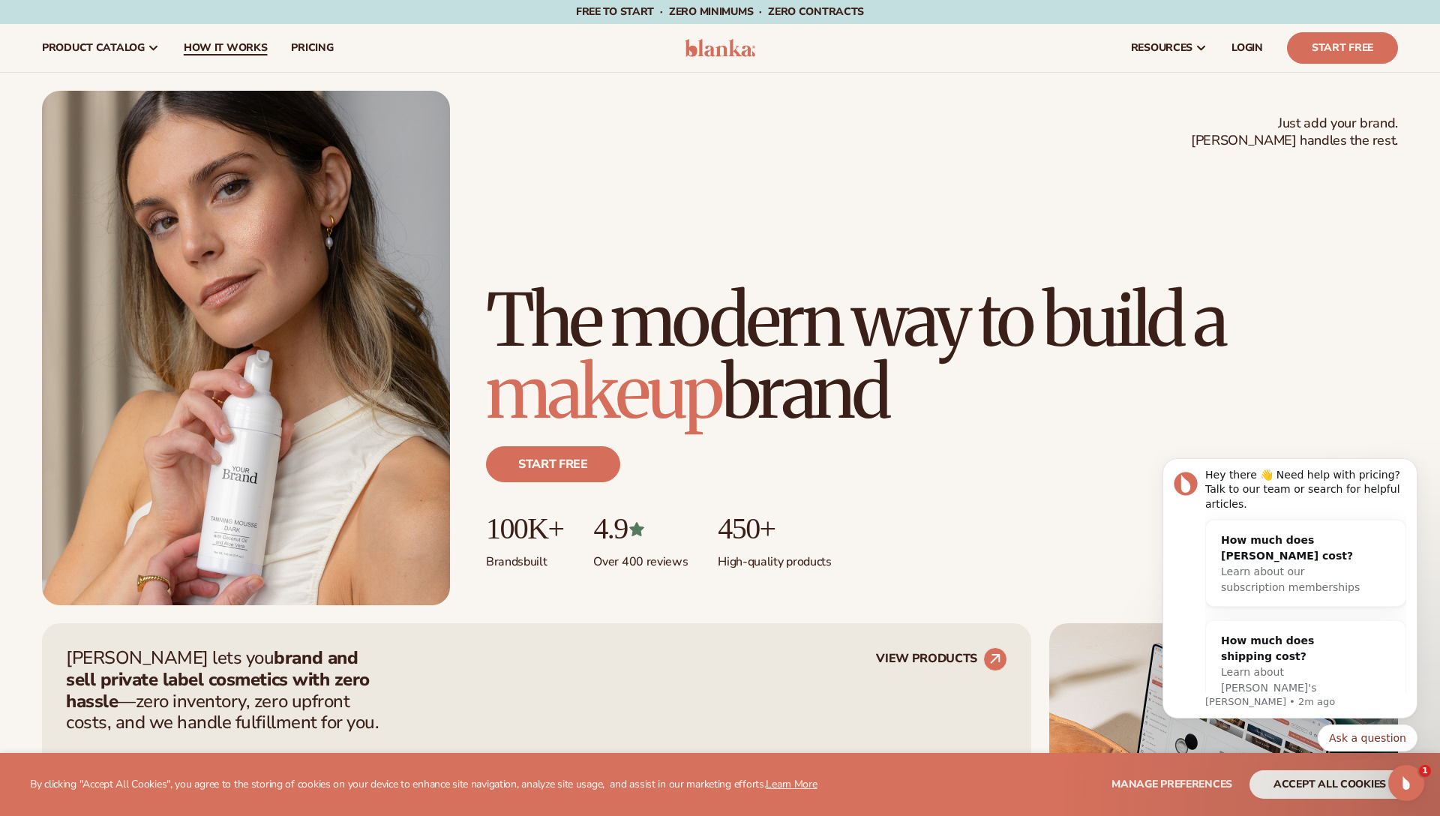
click at [239, 44] on span "How It Works" at bounding box center [226, 48] width 84 height 12
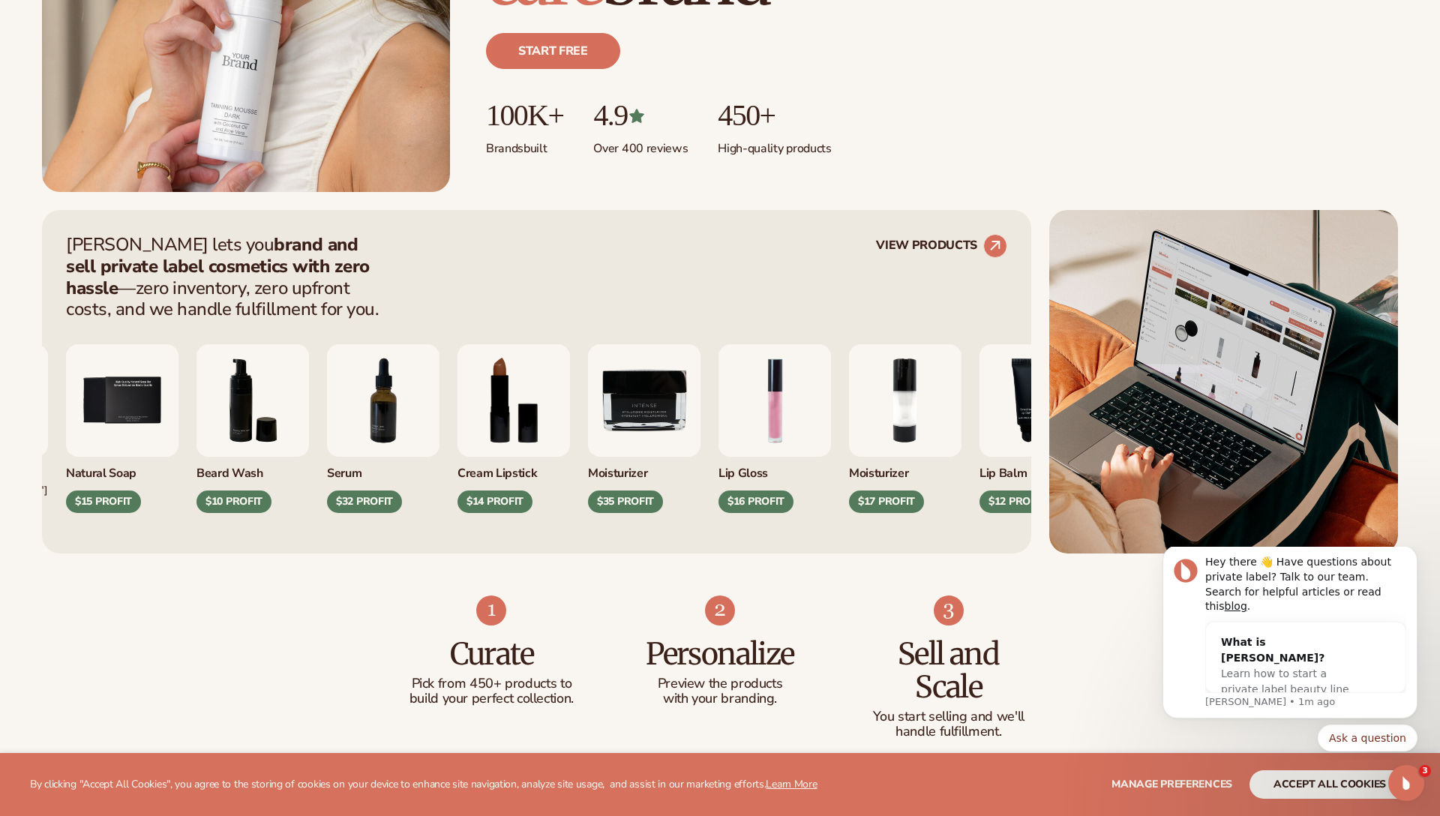
scroll to position [434, 0]
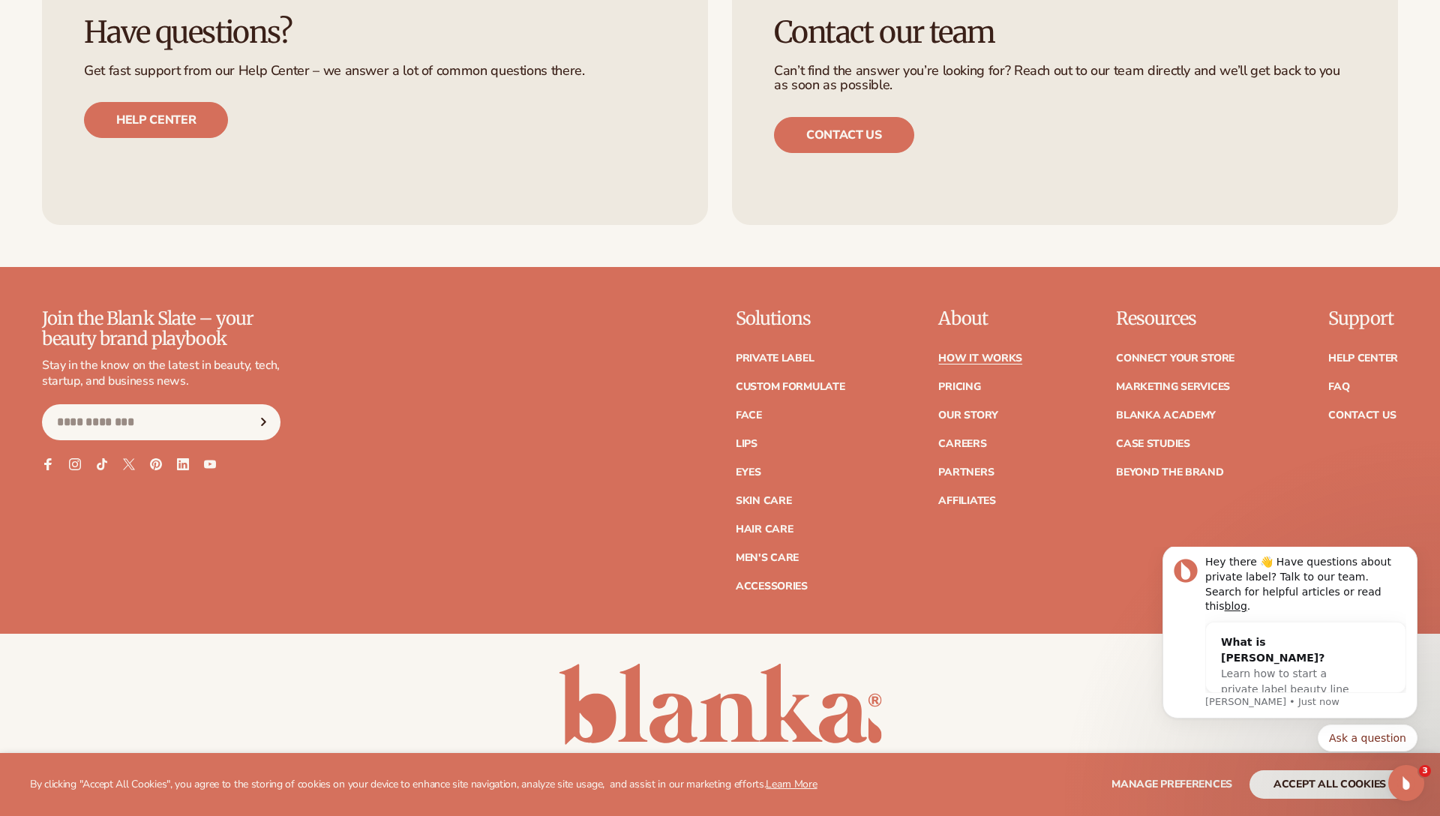
scroll to position [3844, 0]
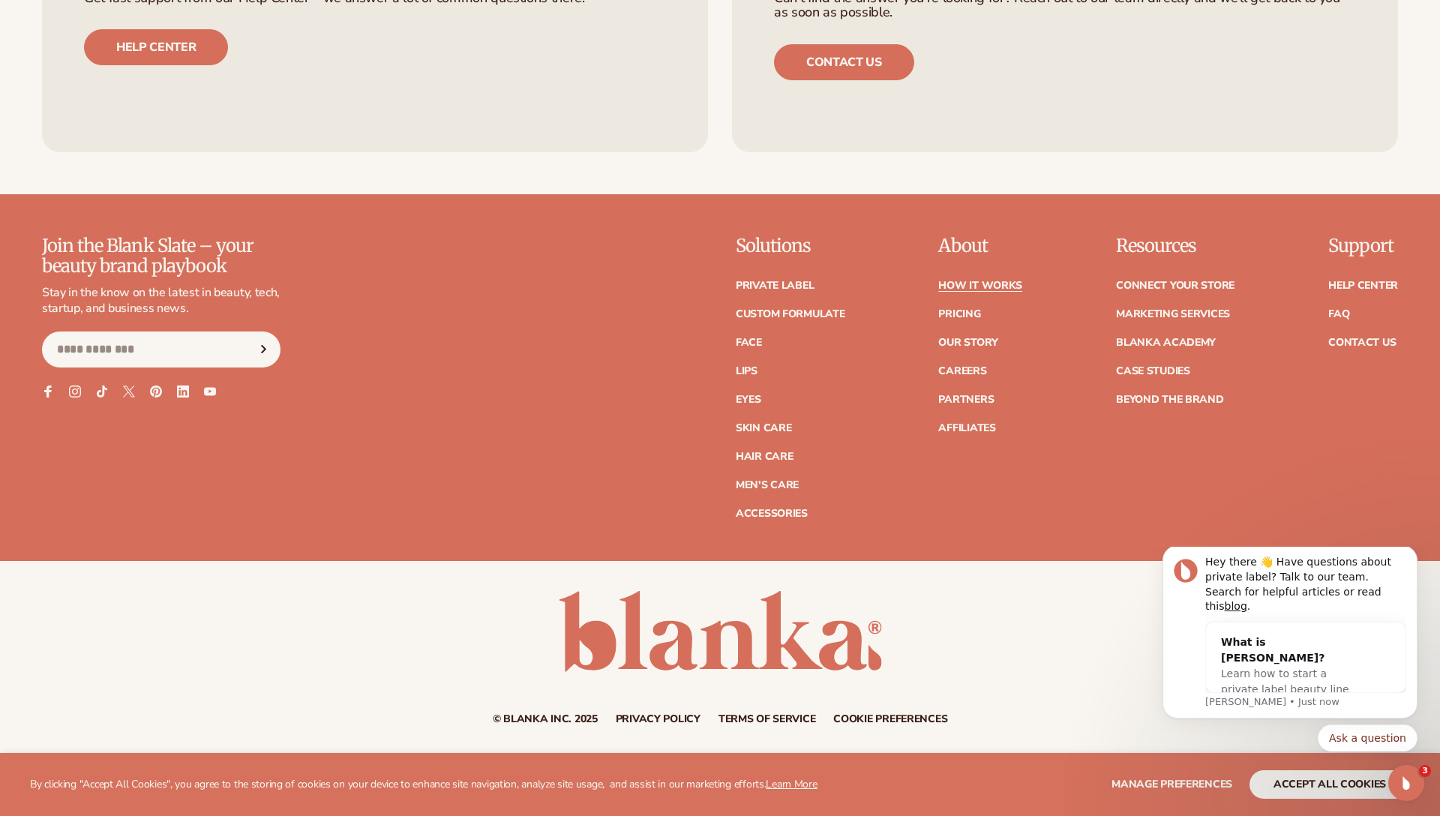
click at [665, 720] on link "Privacy policy" at bounding box center [658, 719] width 85 height 11
click at [653, 715] on link "Privacy policy" at bounding box center [658, 719] width 85 height 11
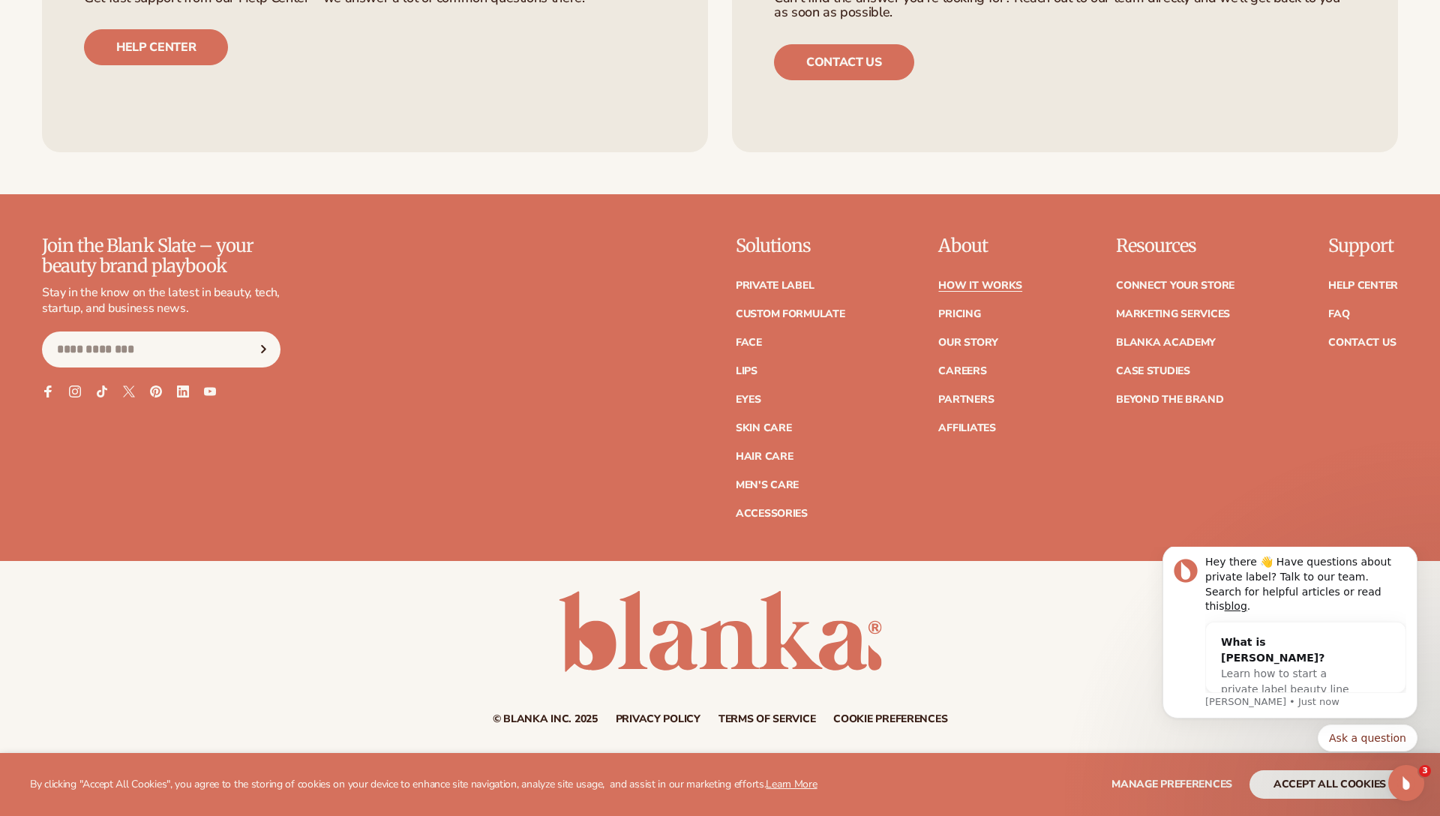
click at [653, 715] on link "Privacy policy" at bounding box center [658, 719] width 85 height 11
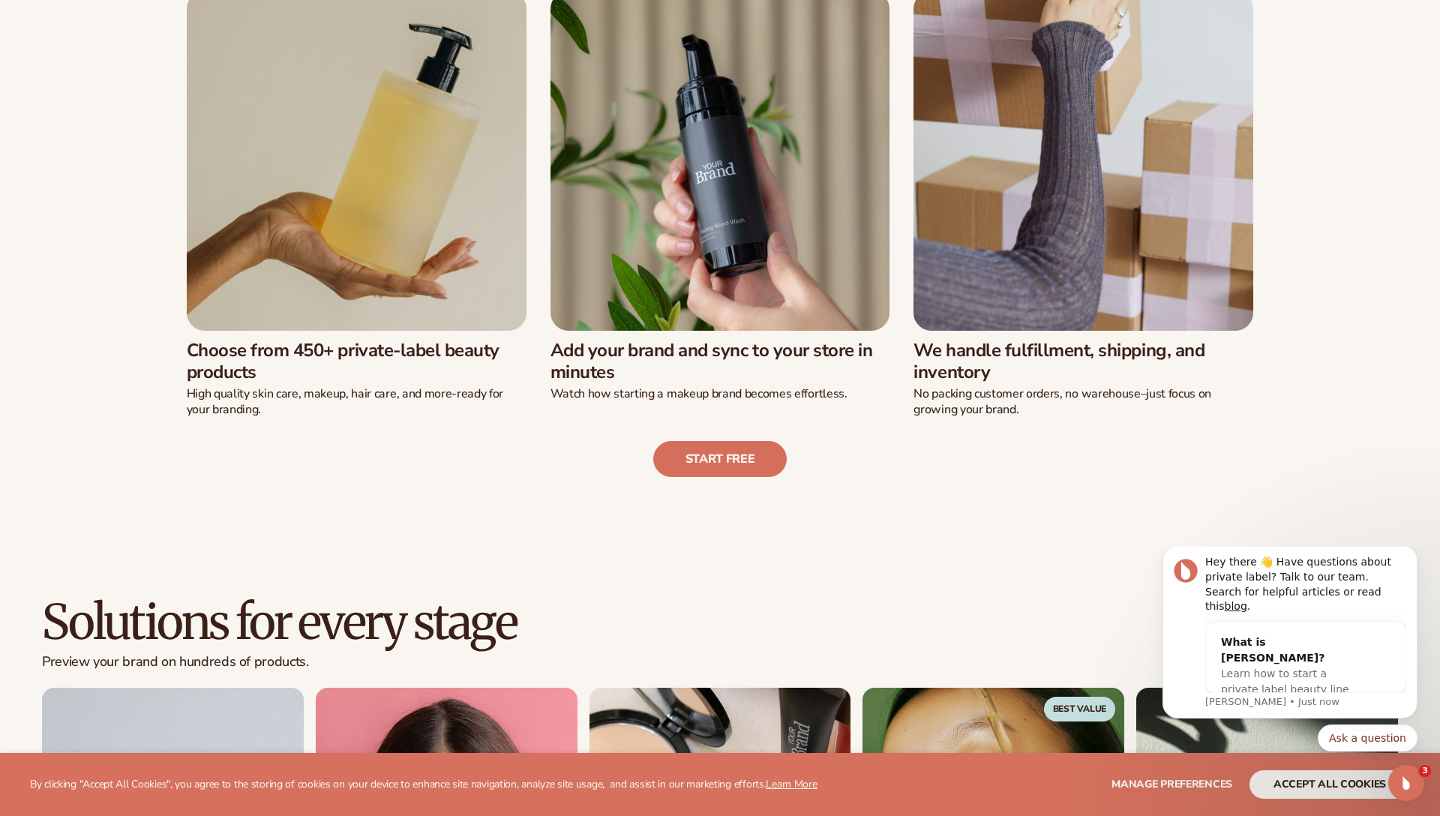
scroll to position [0, 0]
